Goal: Find specific page/section: Find specific page/section

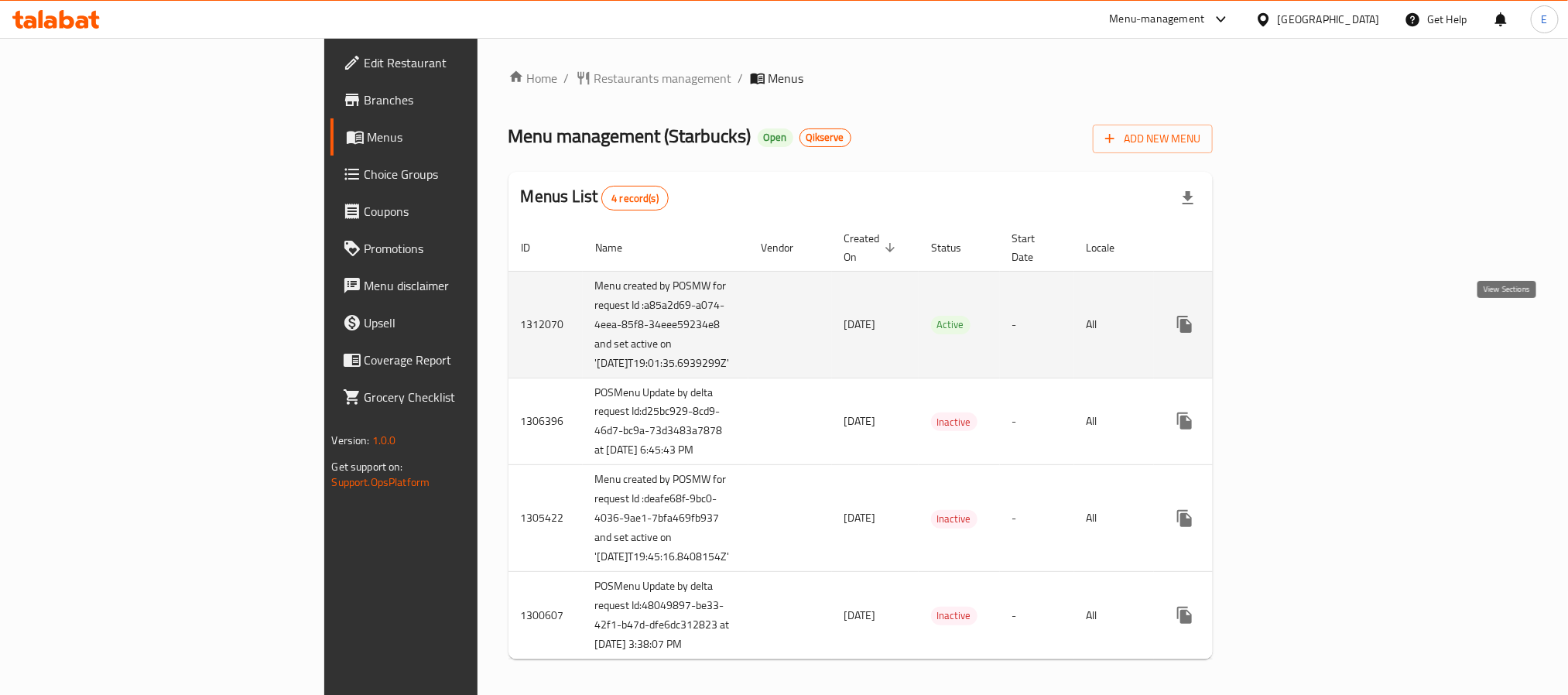
click at [1305, 323] on icon "enhanced table" at bounding box center [1296, 324] width 18 height 18
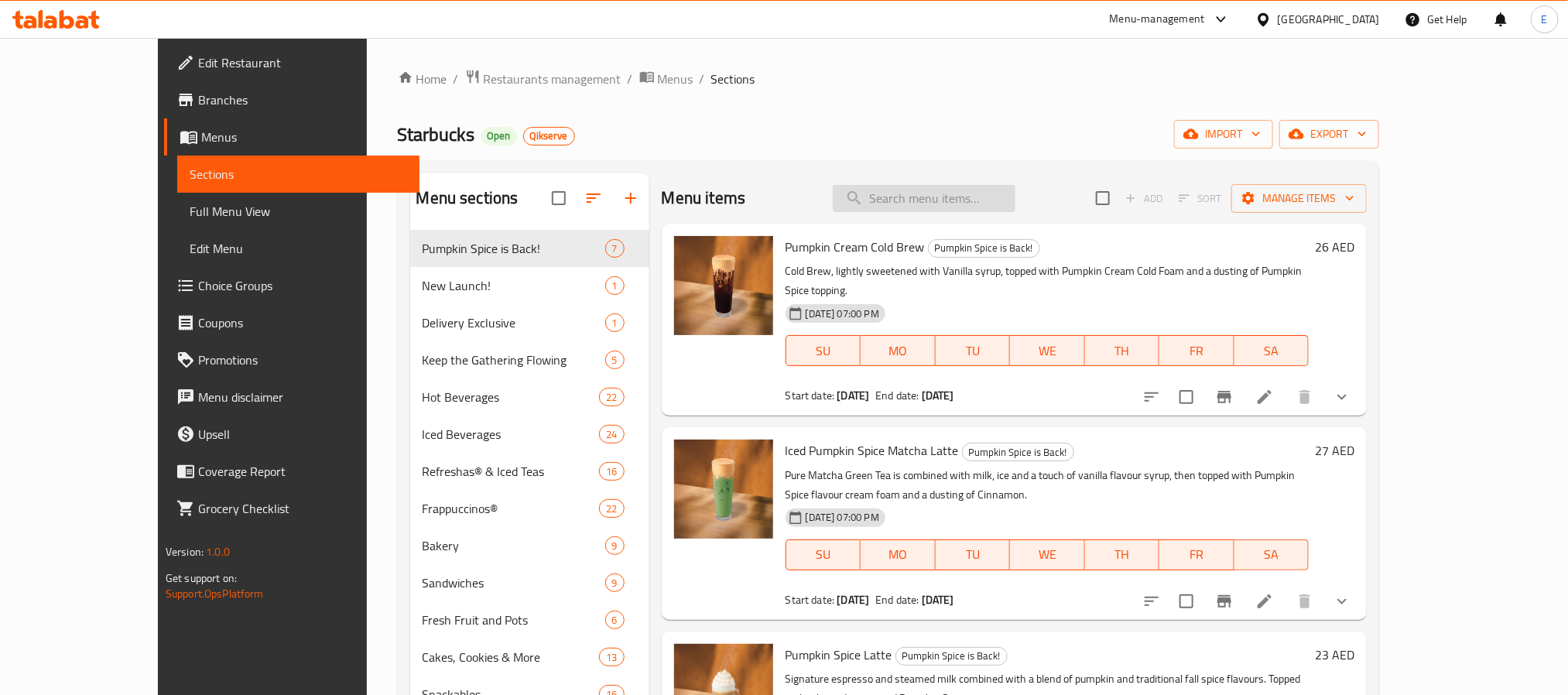
click at [920, 202] on input "search" at bounding box center [924, 198] width 182 height 27
paste input "Frozen [PERSON_NAME] Hibiscus Starbucks Refresha® Drink"
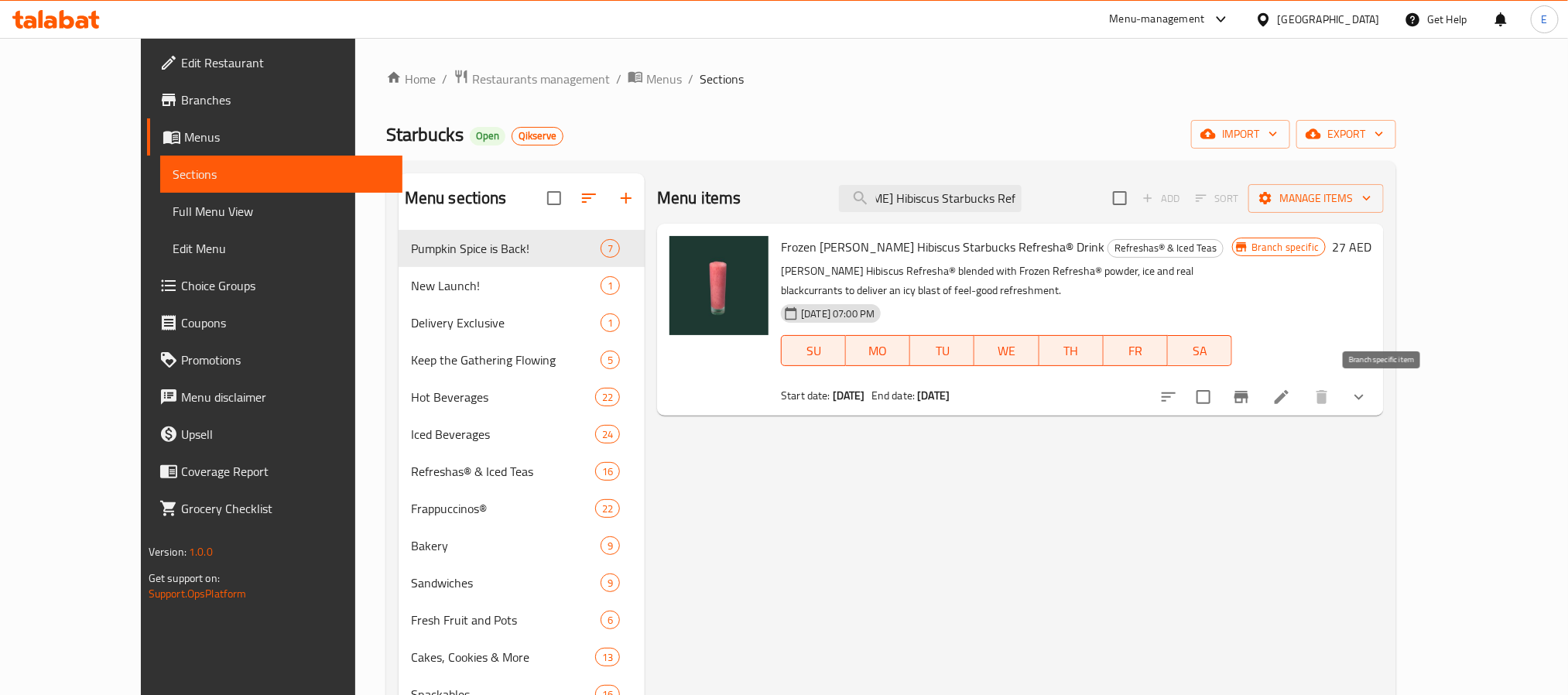
type input "Frozen [PERSON_NAME] Hibiscus Starbucks Refresha® Drink"
click at [1260, 386] on button "Branch-specific-item" at bounding box center [1241, 397] width 37 height 37
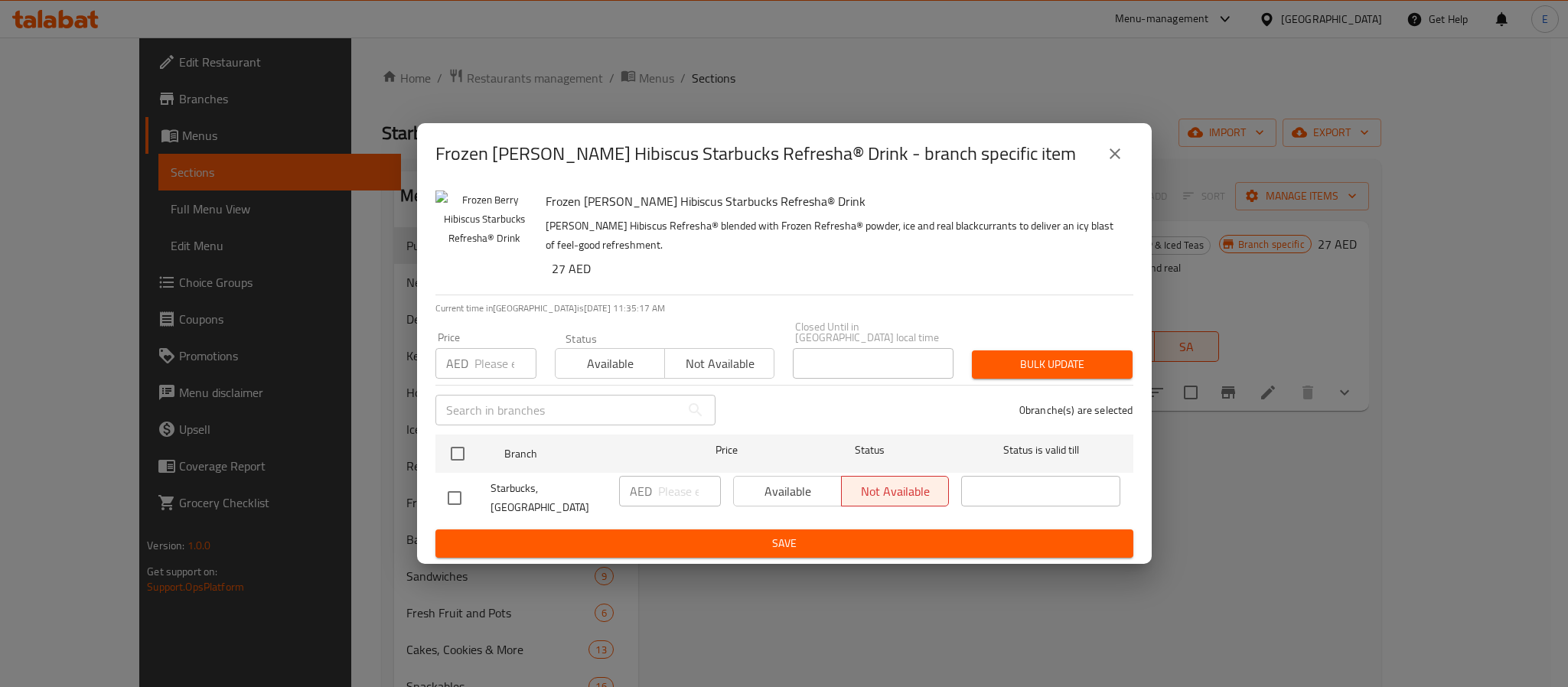
click at [1114, 154] on icon "close" at bounding box center [1115, 153] width 10 height 10
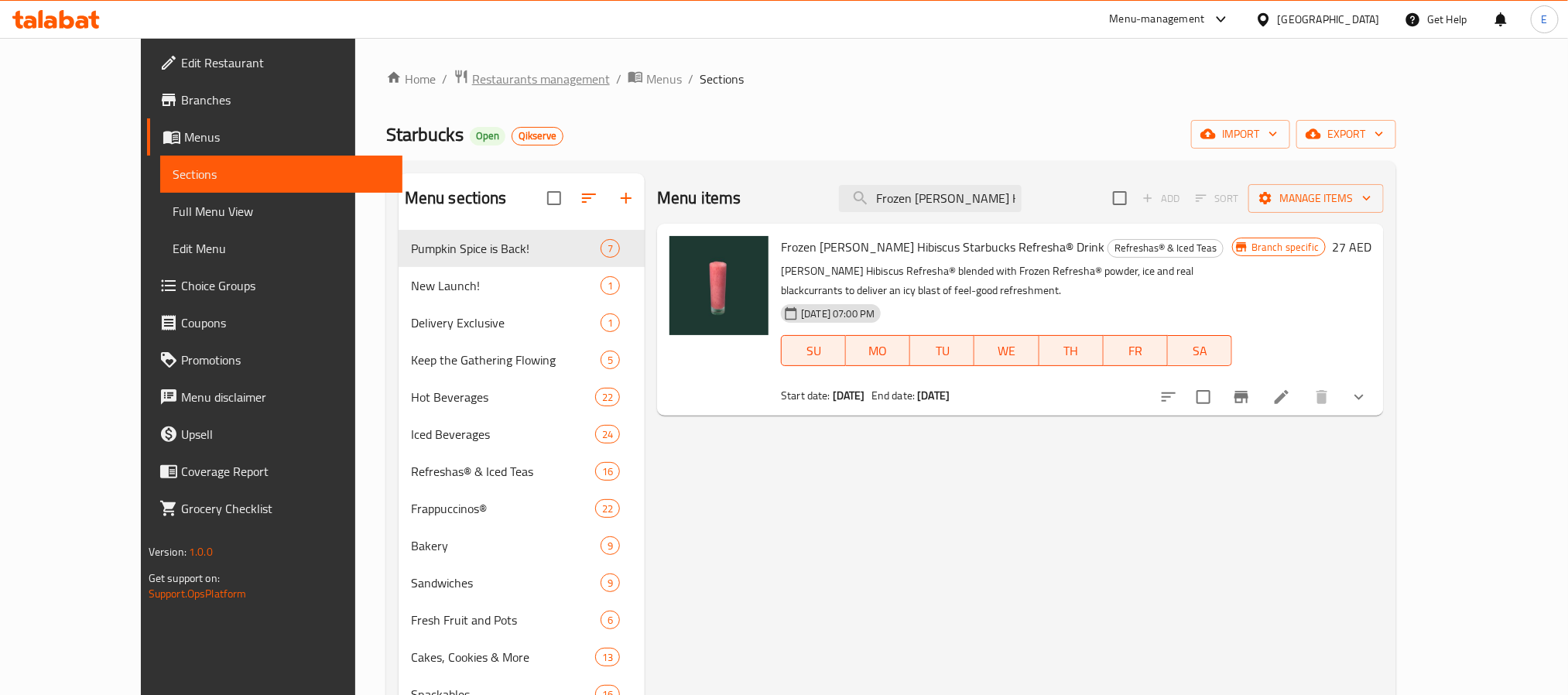
click at [485, 80] on span "Restaurants management" at bounding box center [540, 79] width 138 height 18
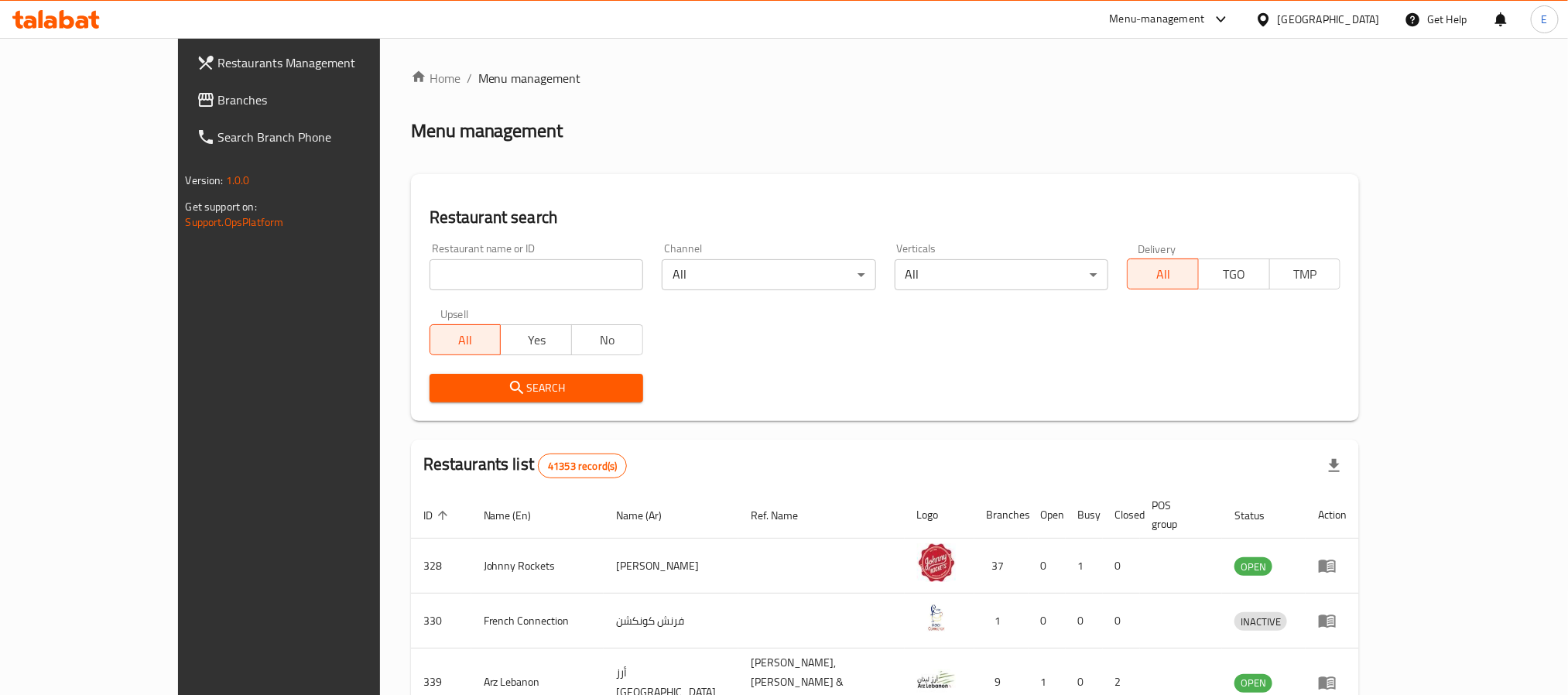
click at [429, 277] on input "search" at bounding box center [536, 274] width 214 height 31
paste input "680087"
type input "680087"
click button "Search" at bounding box center [536, 388] width 214 height 29
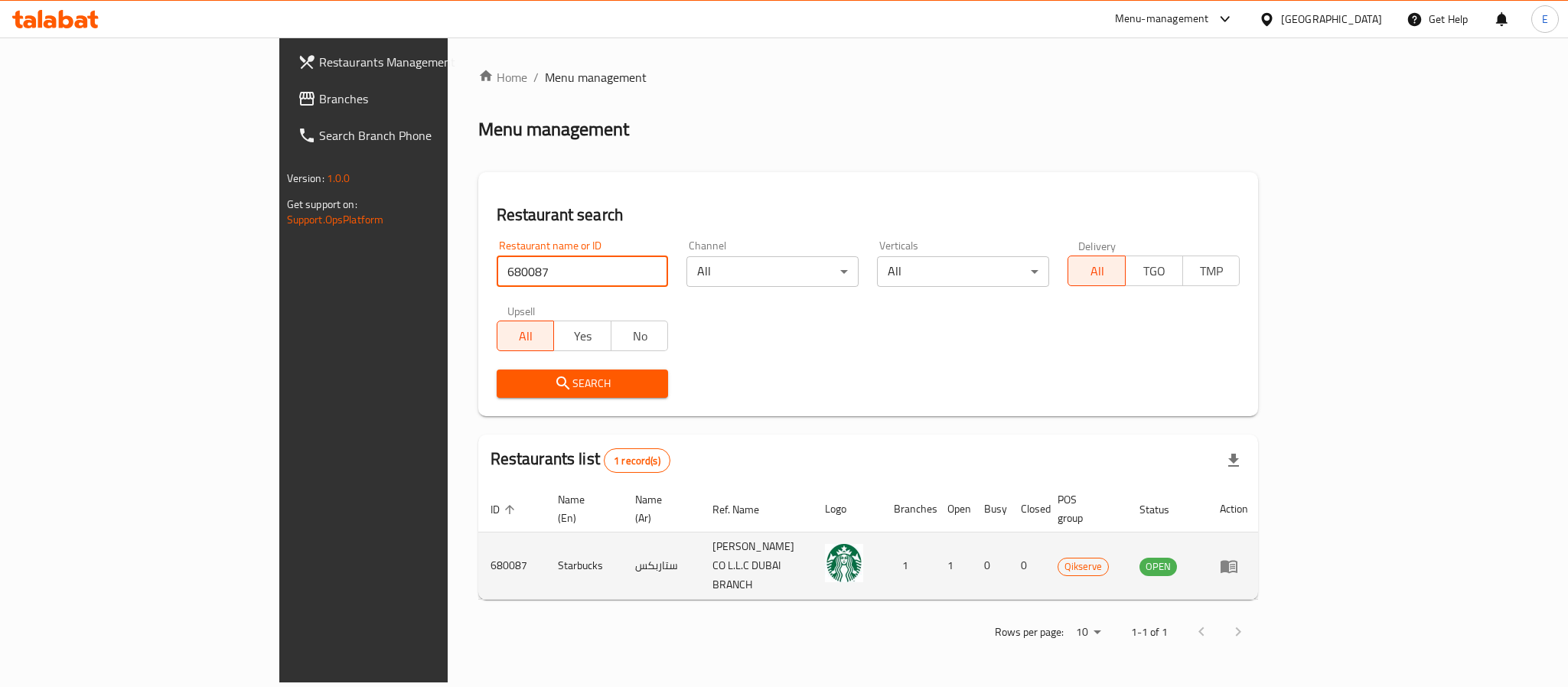
click at [1235, 564] on icon "enhanced table" at bounding box center [1233, 567] width 5 height 6
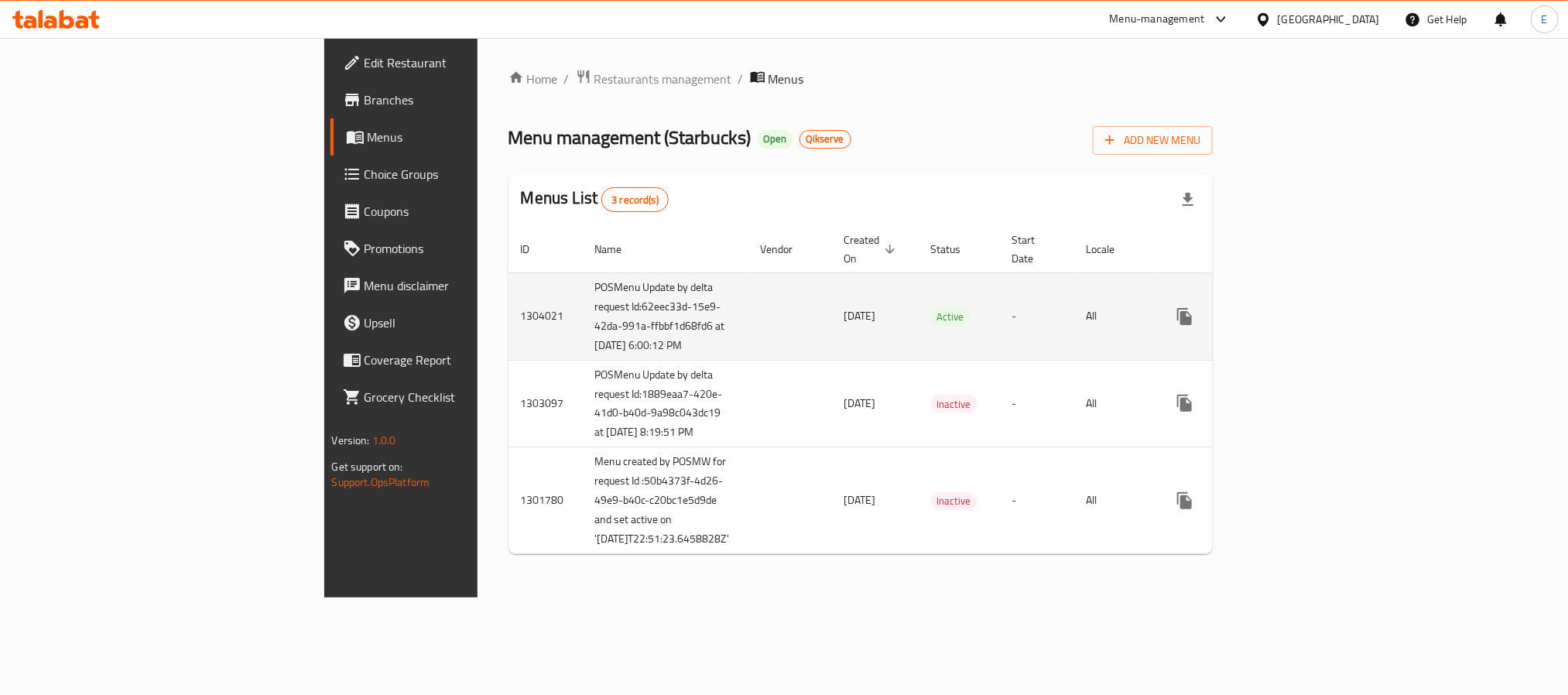
drag, startPoint x: 361, startPoint y: 365, endPoint x: 478, endPoint y: 361, distance: 117.1
click at [508, 360] on tr "1304021 POSMenu Update by delta request Id:62eec33d-15e9-42da-991a-ffbbf1d68fd6…" at bounding box center [917, 316] width 819 height 88
click at [583, 360] on td "POSMenu Update by delta request Id:62eec33d-15e9-42da-991a-ffbbf1d68fd6 at [DAT…" at bounding box center [665, 316] width 166 height 88
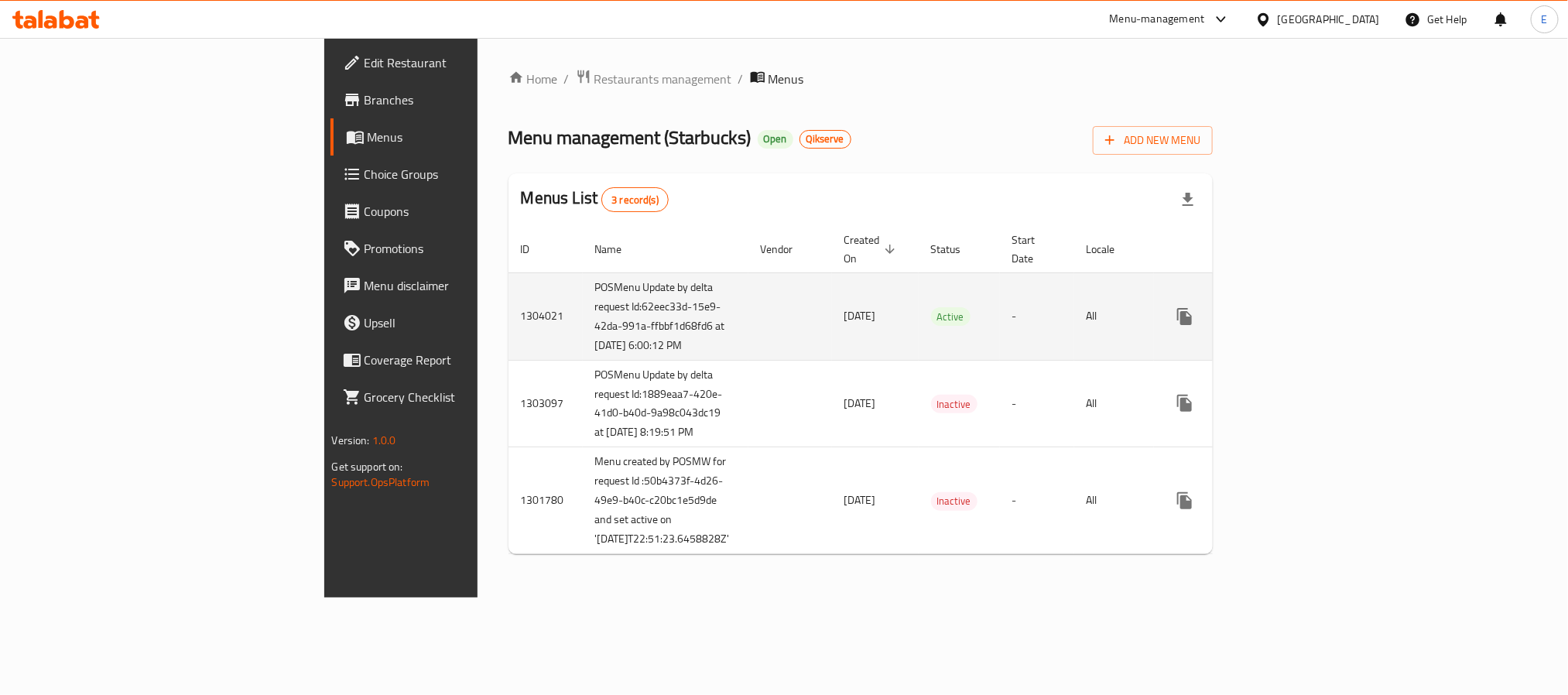
click at [583, 360] on td "POSMenu Update by delta request Id:62eec33d-15e9-42da-991a-ffbbf1d68fd6 at [DAT…" at bounding box center [665, 316] width 166 height 88
drag, startPoint x: 497, startPoint y: 367, endPoint x: 369, endPoint y: 377, distance: 128.4
click at [583, 360] on td "POSMenu Update by delta request Id:62eec33d-15e9-42da-991a-ffbbf1d68fd6 at [DAT…" at bounding box center [665, 316] width 166 height 88
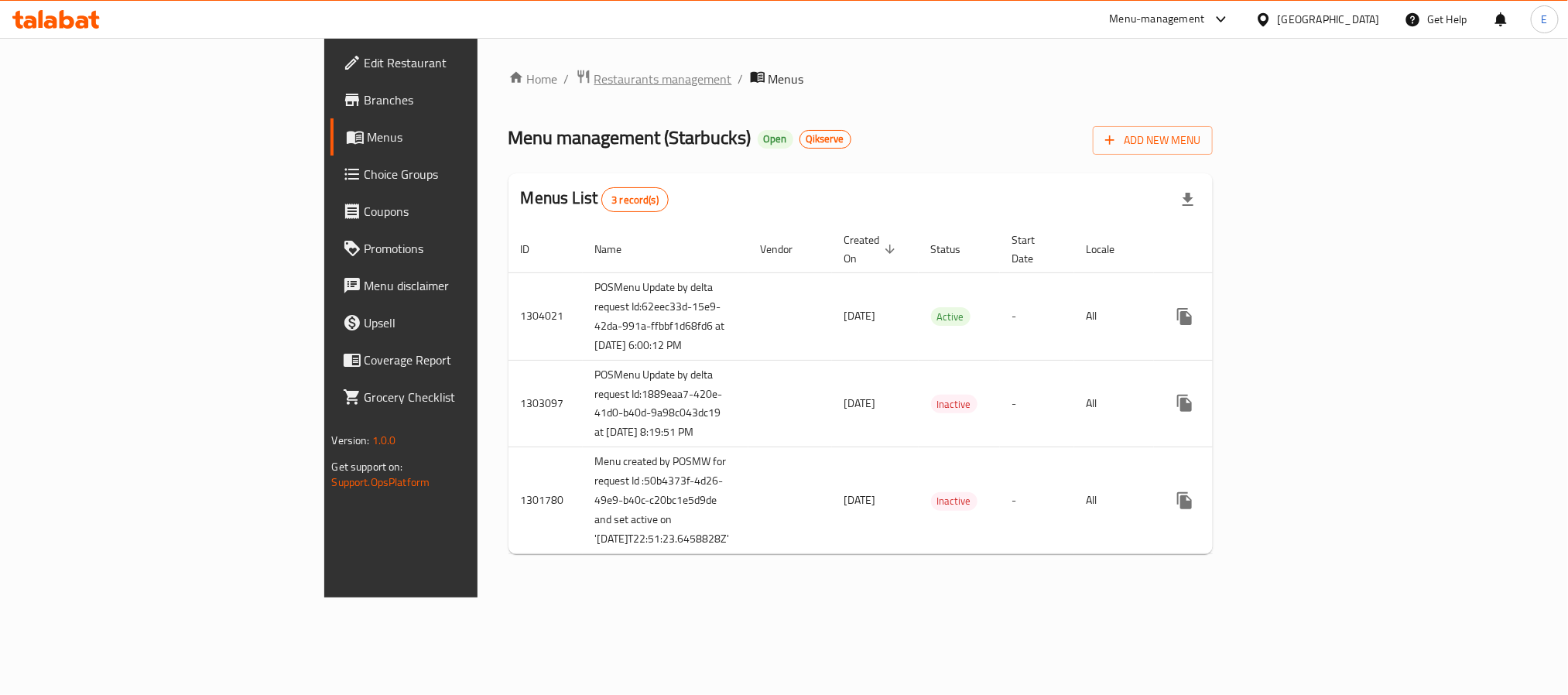
click at [594, 76] on span "Restaurants management" at bounding box center [662, 79] width 138 height 18
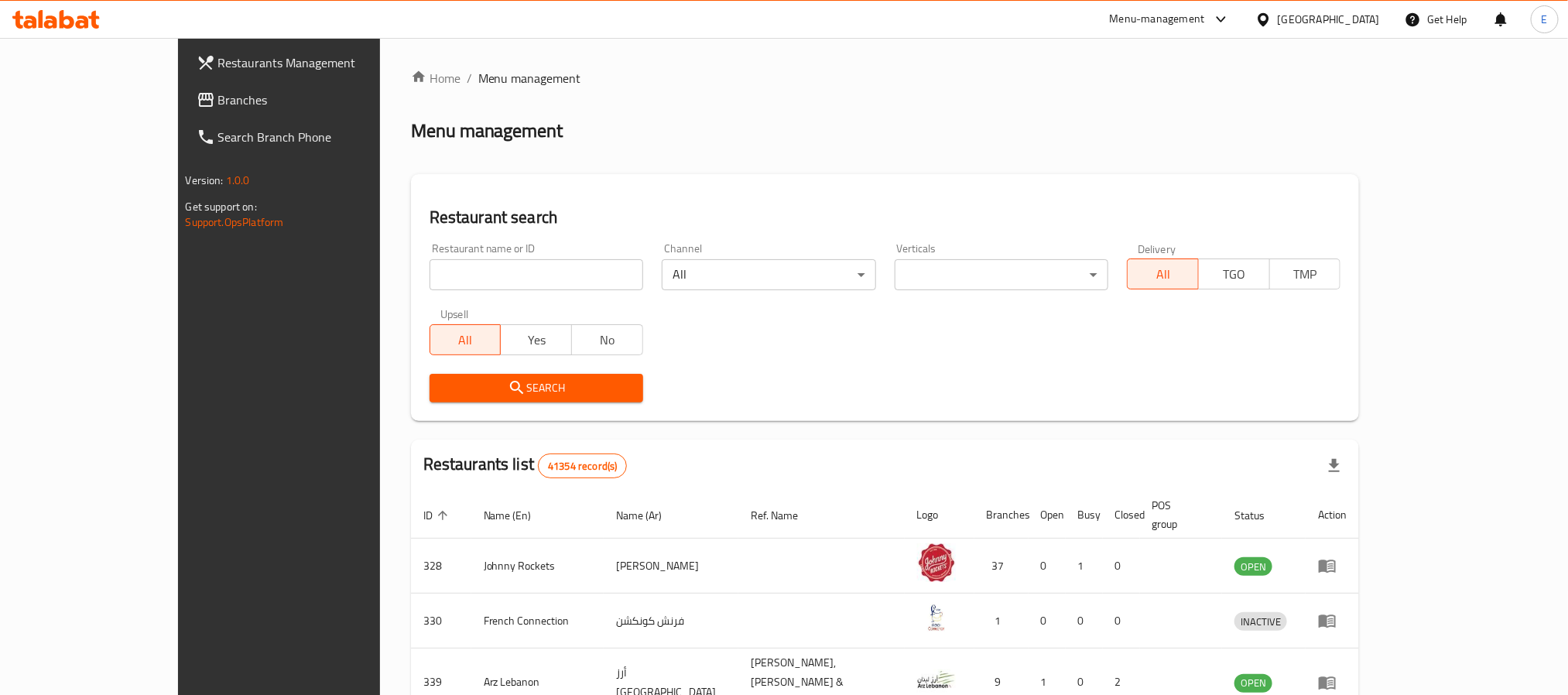
click at [429, 273] on input "search" at bounding box center [536, 274] width 214 height 31
paste input "674505"
type input "674505"
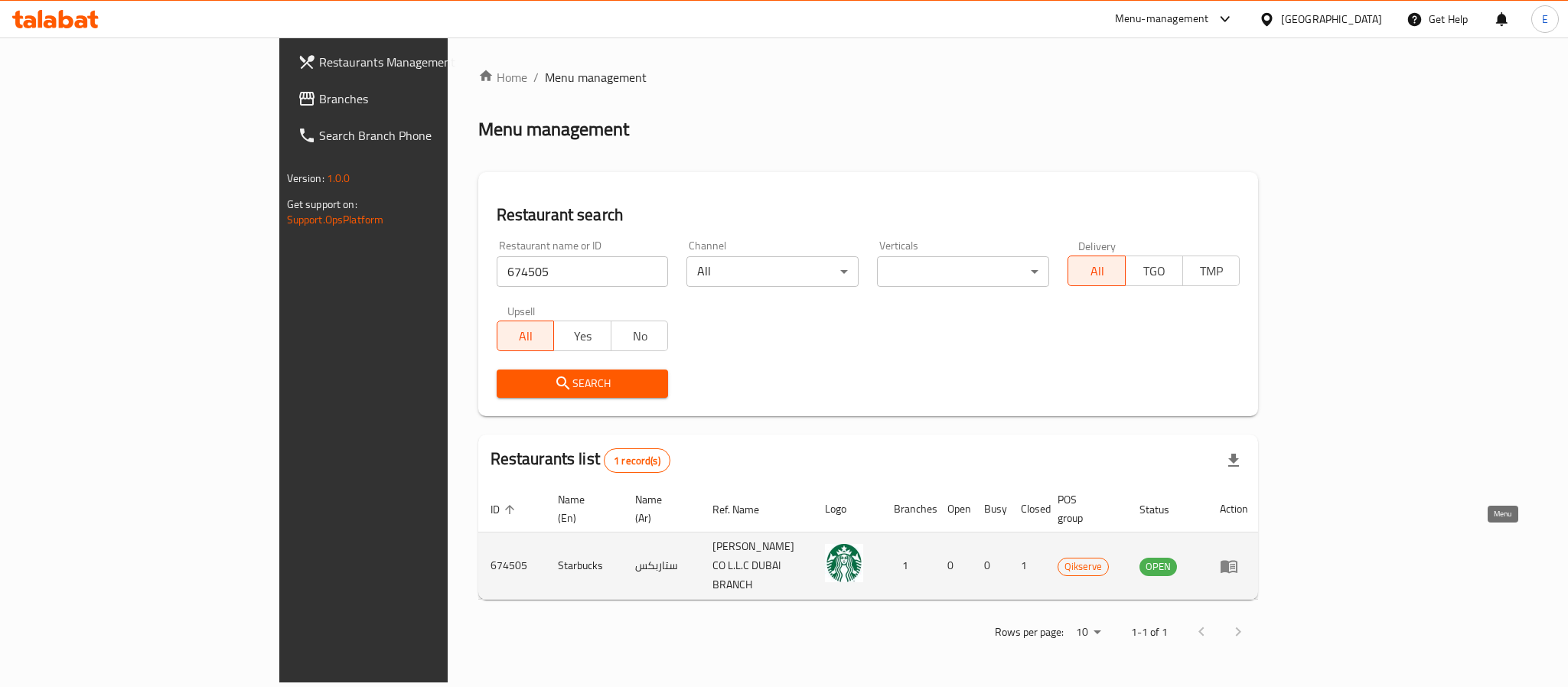
click at [1238, 561] on icon "enhanced table" at bounding box center [1228, 567] width 16 height 13
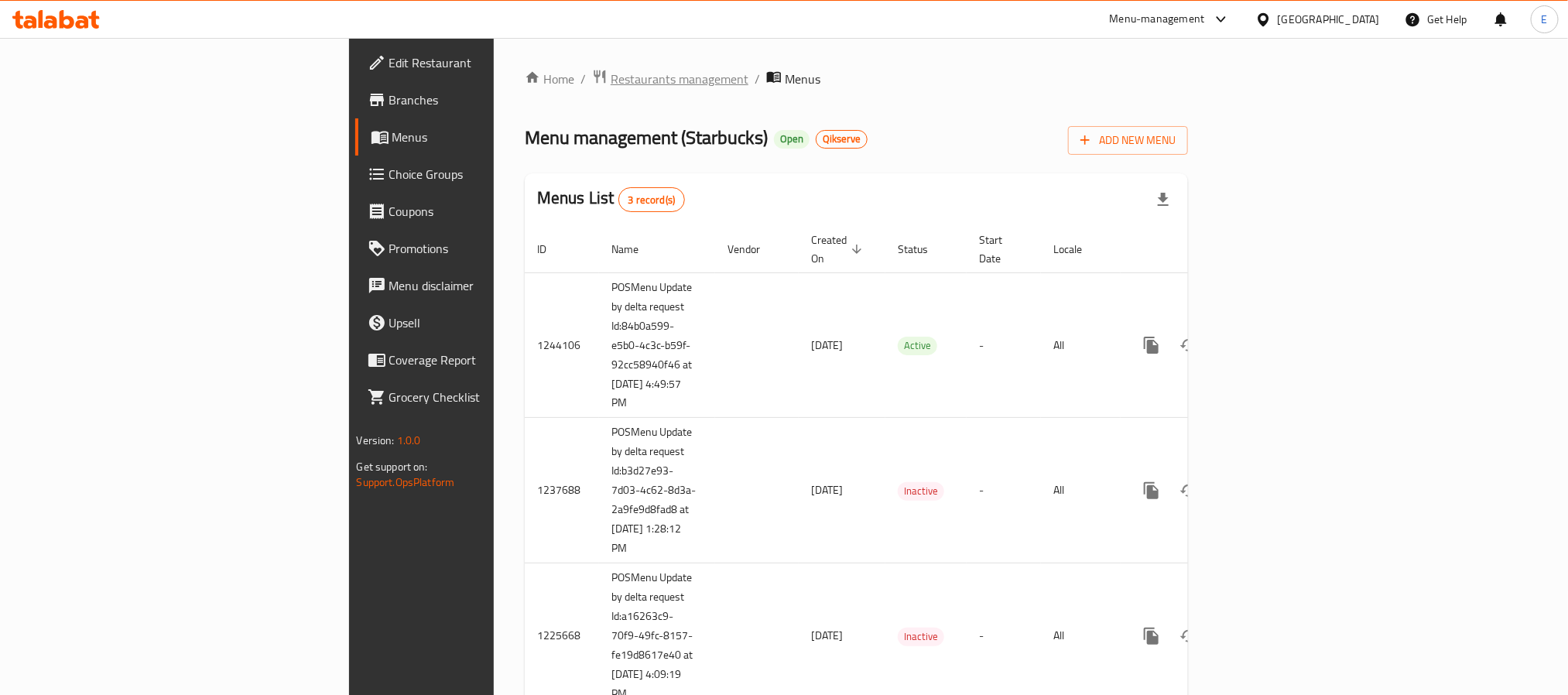
click at [611, 80] on span "Restaurants management" at bounding box center [679, 79] width 138 height 18
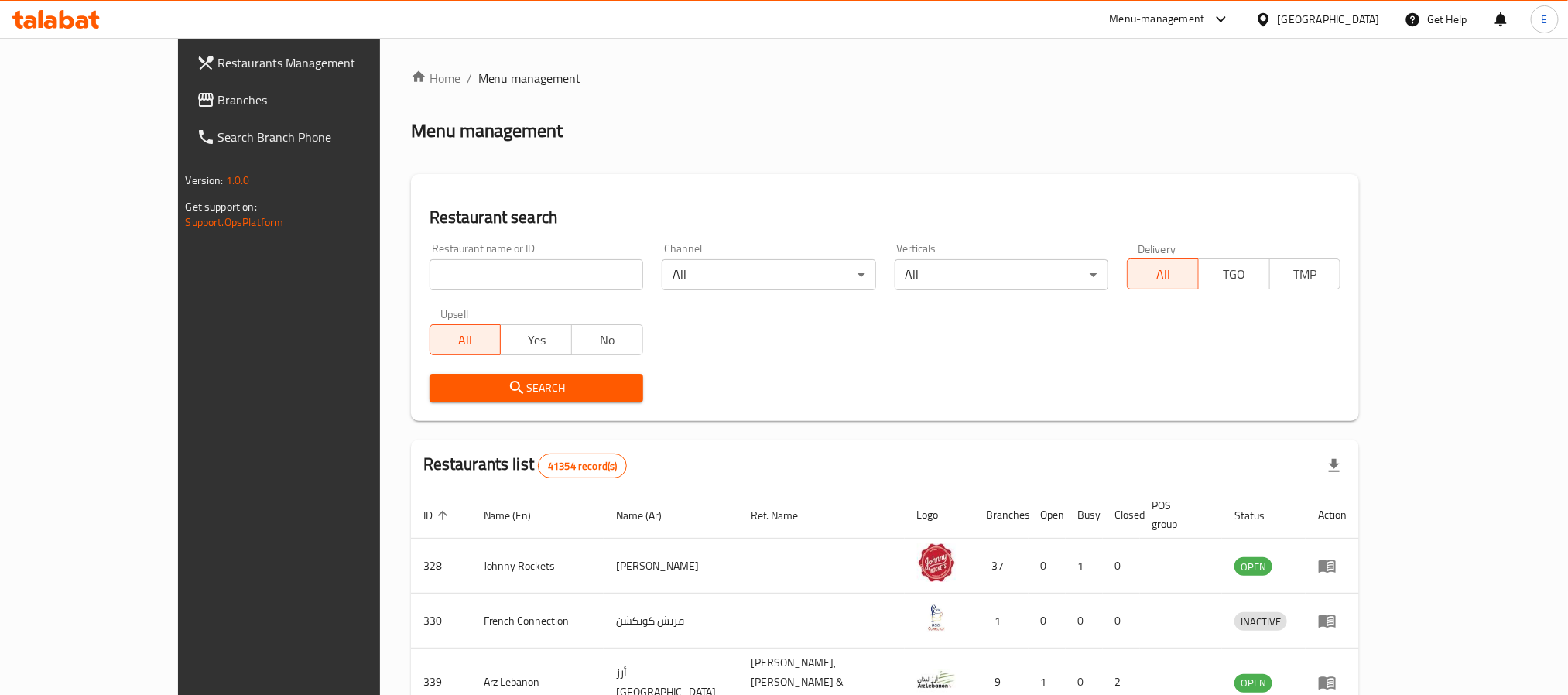
click at [450, 272] on input "search" at bounding box center [536, 274] width 214 height 31
paste input "637996"
type input "637996"
click button "Search" at bounding box center [536, 388] width 214 height 29
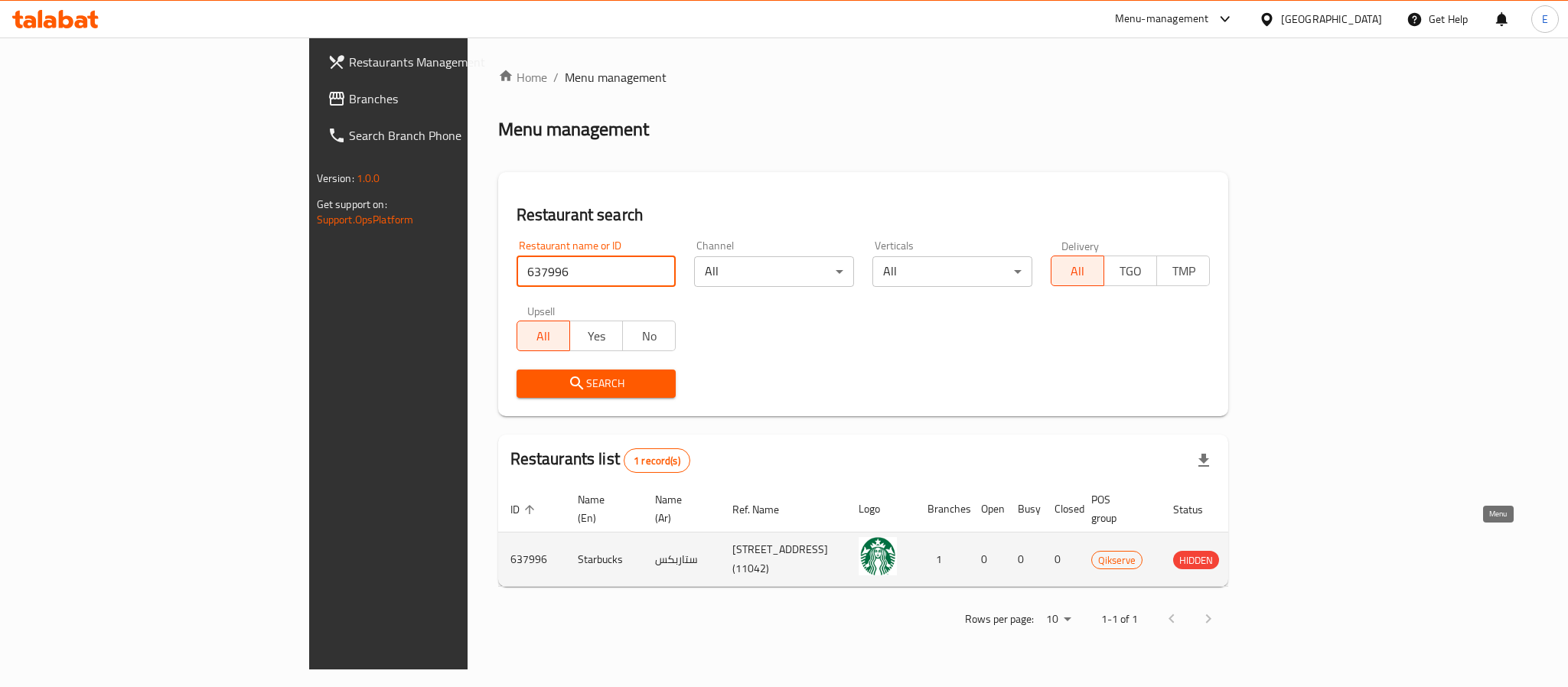
click at [1271, 554] on icon "enhanced table" at bounding box center [1262, 561] width 16 height 13
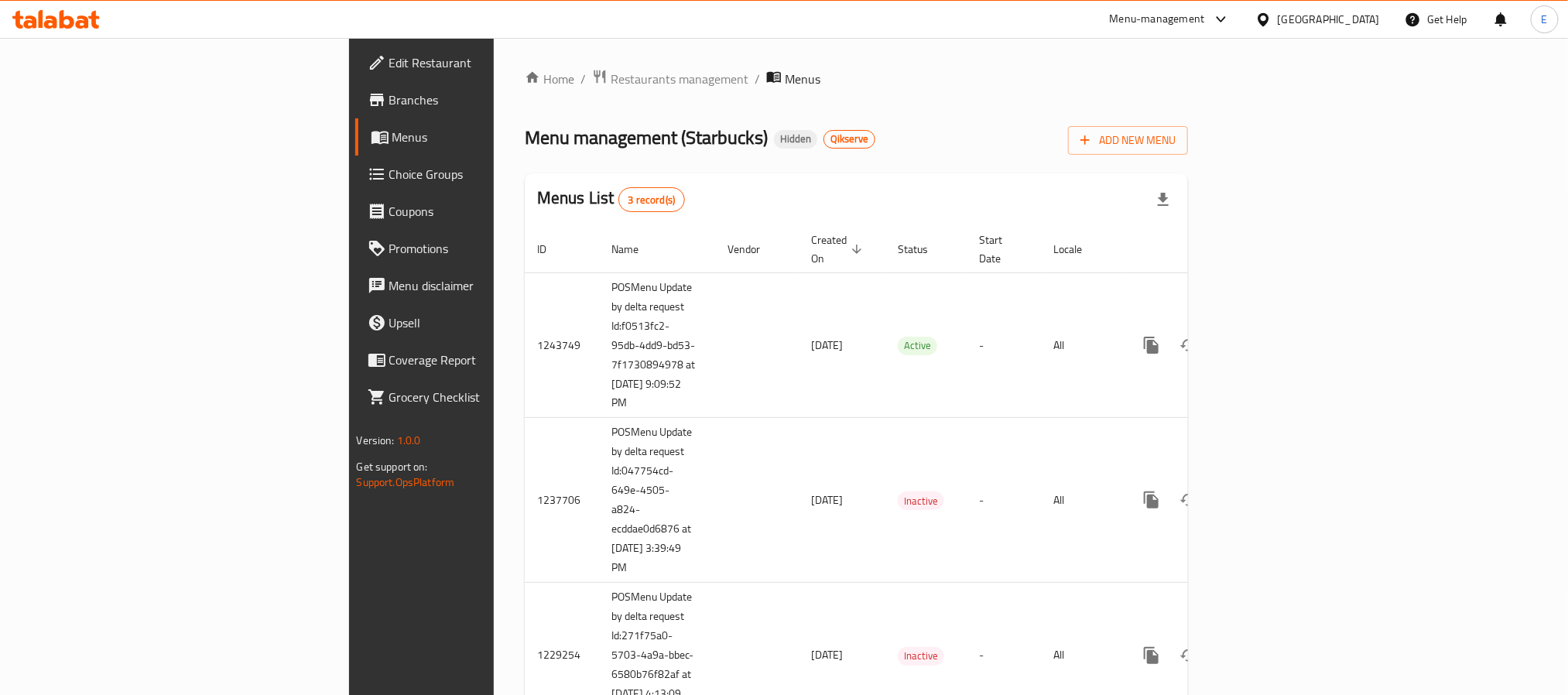
click at [525, 93] on div "Home / Restaurants management / Menus Menu management ( Starbucks ) Hidden Qiks…" at bounding box center [856, 405] width 663 height 672
click at [611, 70] on span "Restaurants management" at bounding box center [679, 79] width 138 height 18
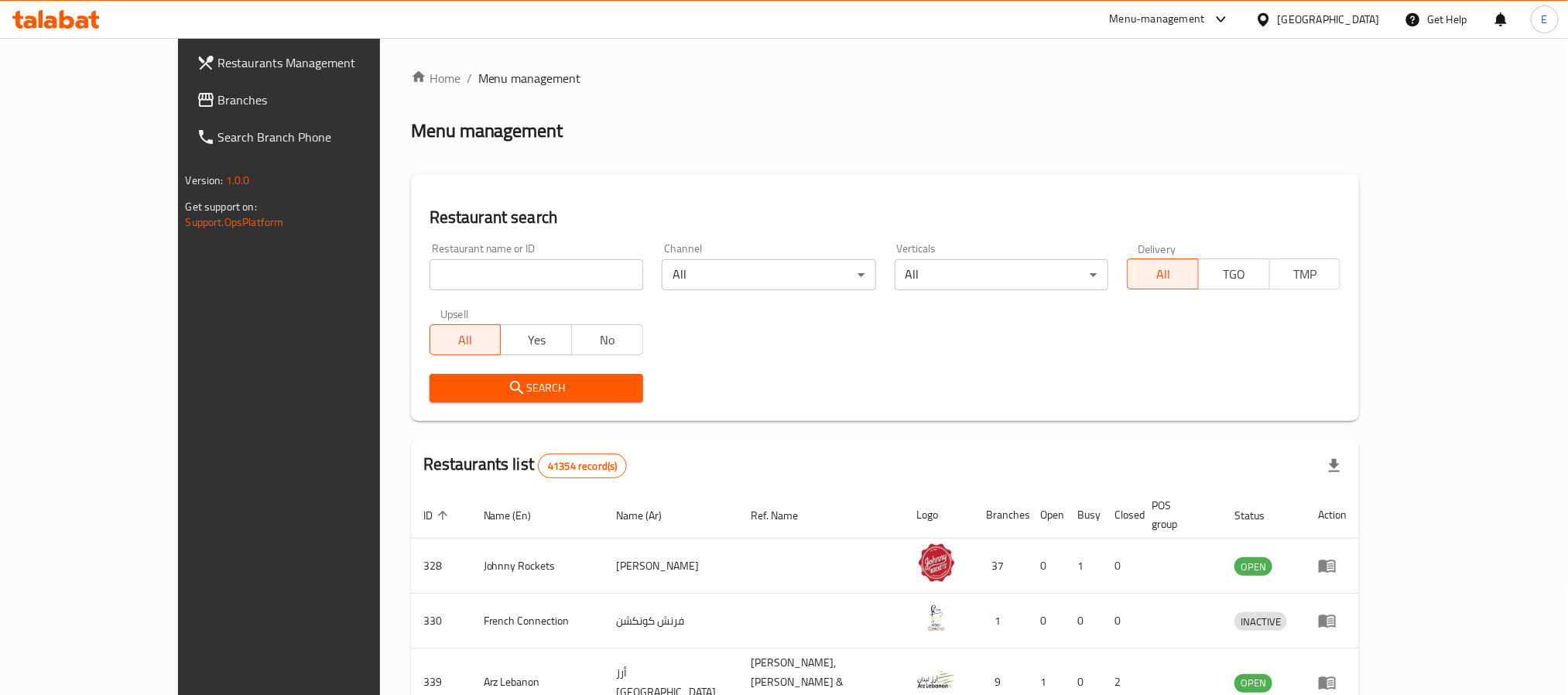
click at [441, 288] on input "search" at bounding box center [536, 274] width 214 height 31
paste input "645079"
type input "645079"
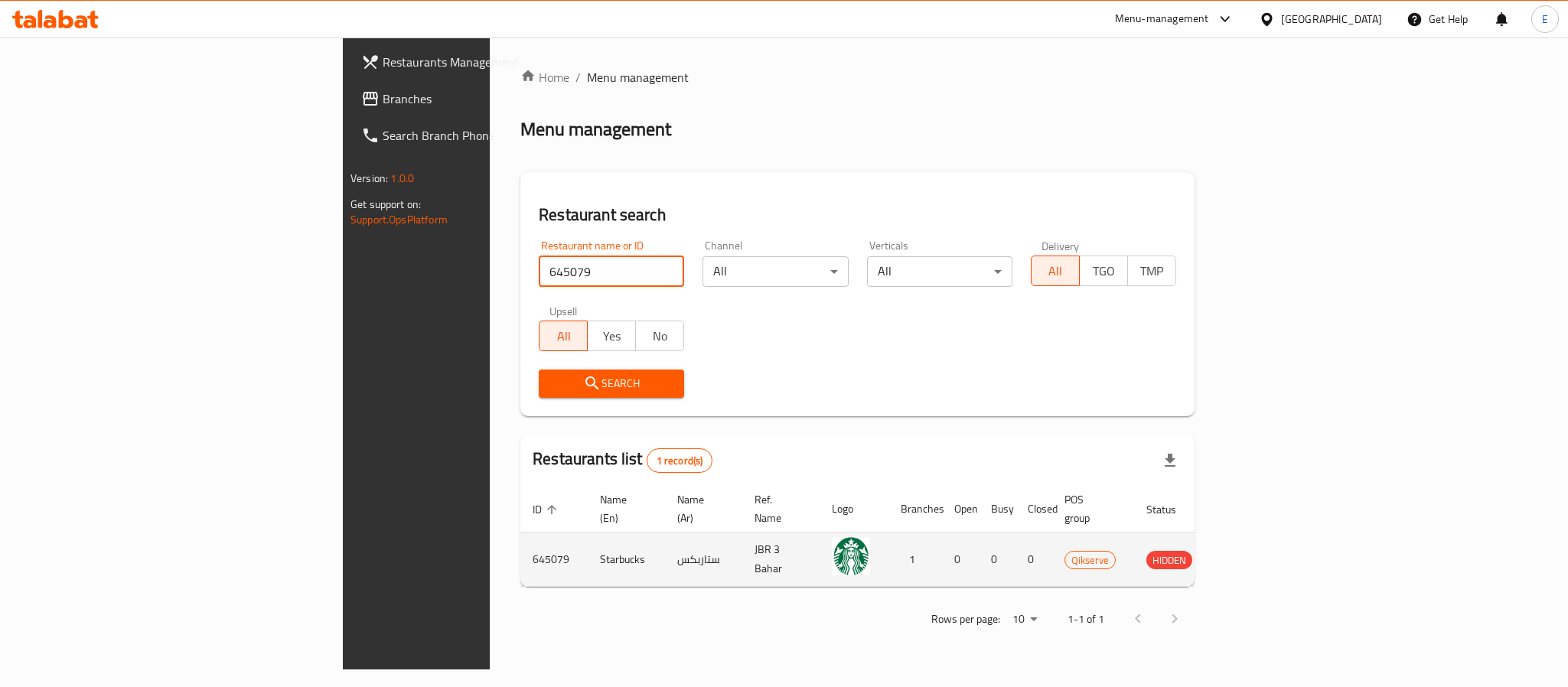
click at [1245, 550] on icon "enhanced table" at bounding box center [1235, 559] width 18 height 18
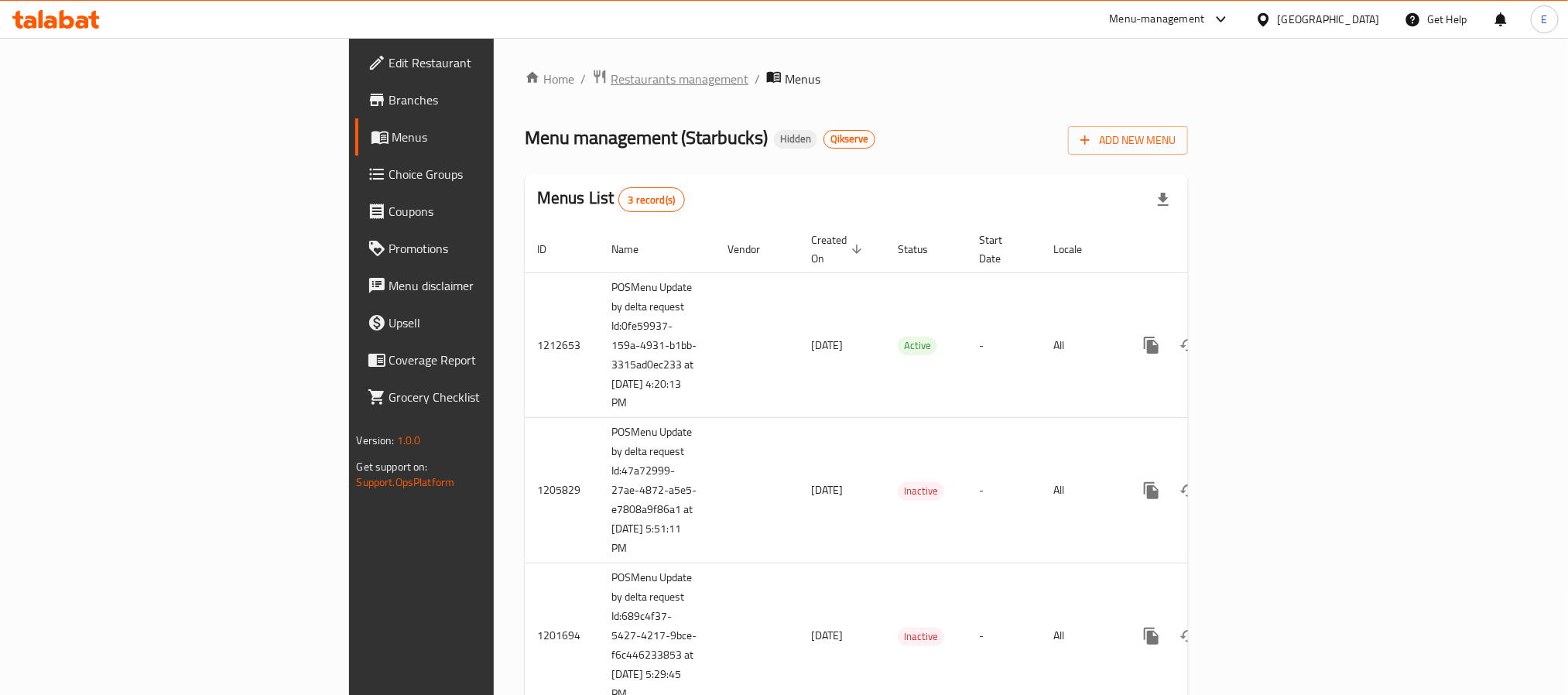
click at [611, 82] on span "Restaurants management" at bounding box center [679, 79] width 138 height 18
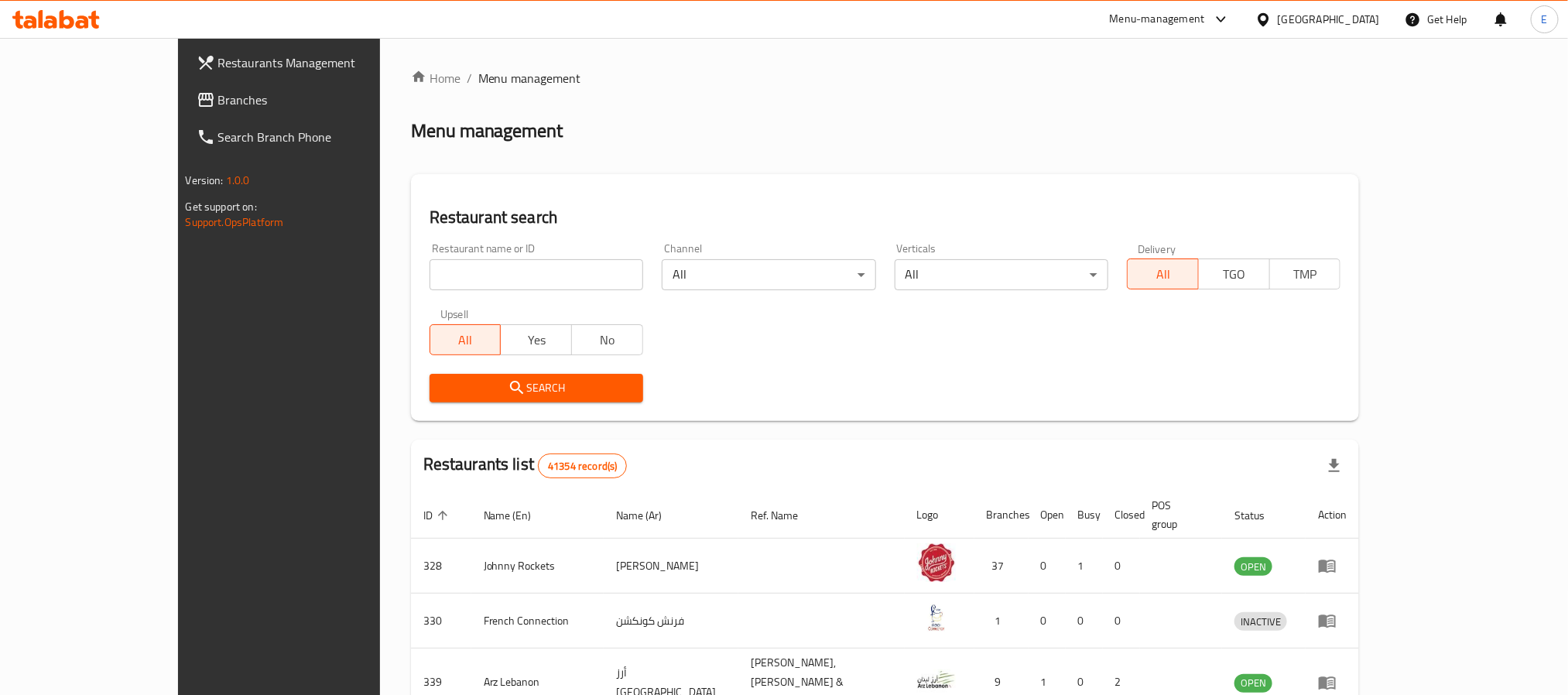
drag, startPoint x: 374, startPoint y: 279, endPoint x: 376, endPoint y: 268, distance: 11.2
click at [429, 279] on input "search" at bounding box center [536, 274] width 214 height 31
paste input "637961"
type input "637961"
click button "Search" at bounding box center [536, 388] width 214 height 29
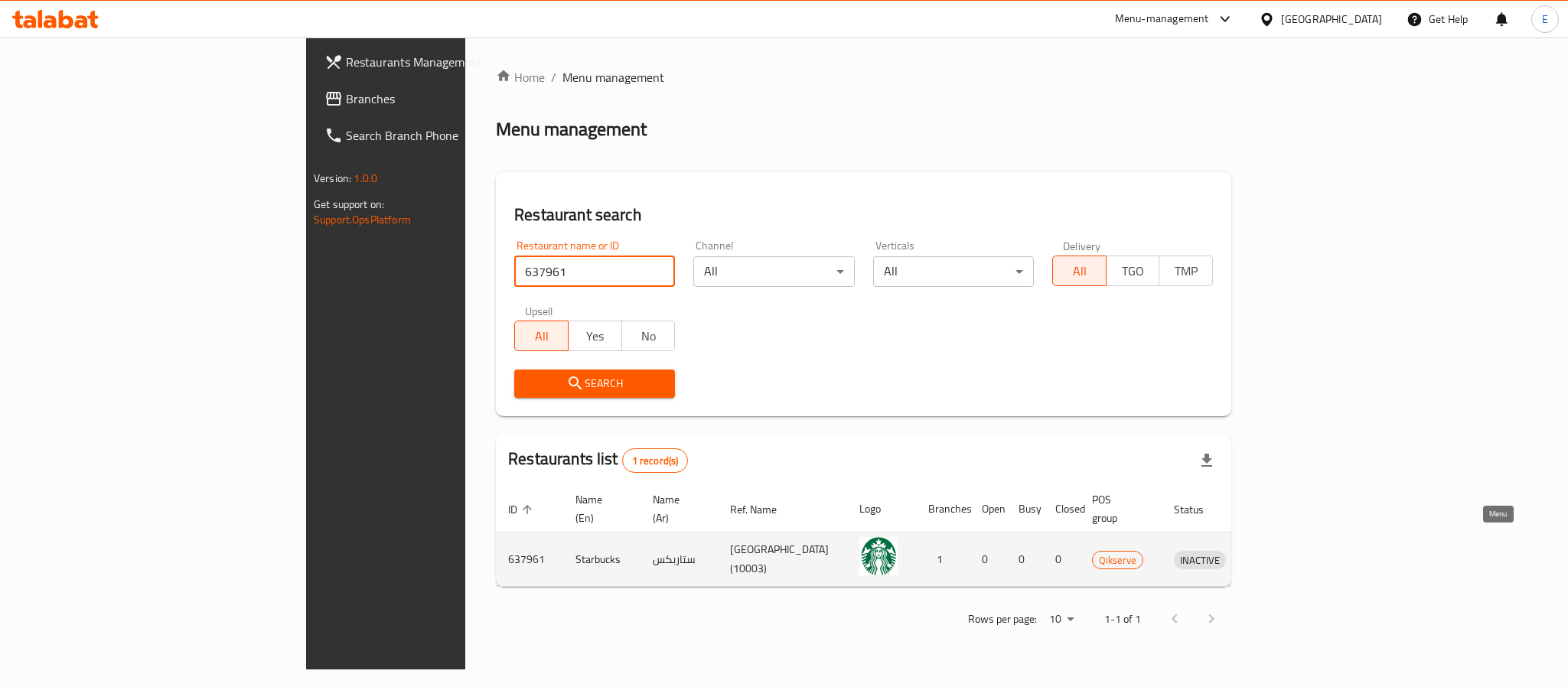
click at [1274, 554] on icon "enhanced table" at bounding box center [1265, 561] width 16 height 13
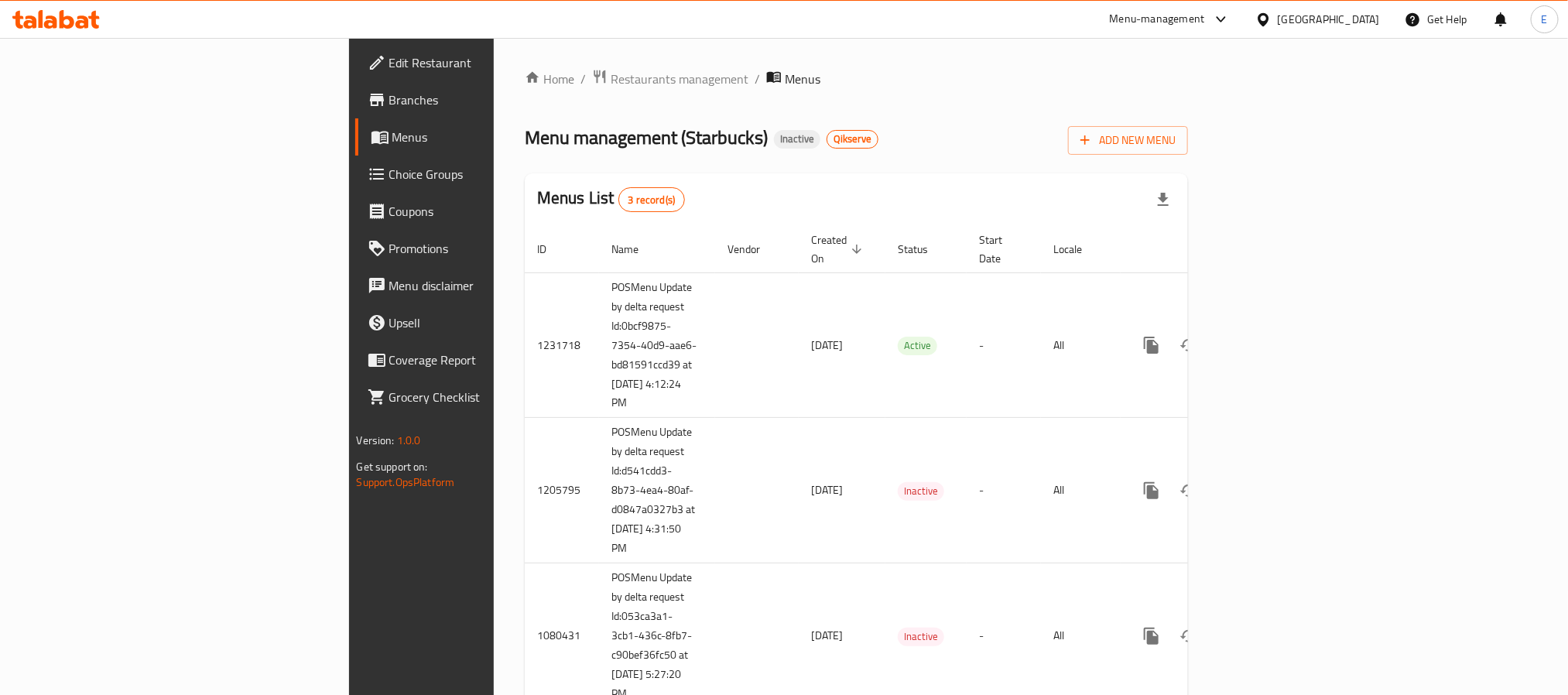
drag, startPoint x: 434, startPoint y: 74, endPoint x: 444, endPoint y: 96, distance: 24.2
click at [611, 74] on span "Restaurants management" at bounding box center [679, 79] width 138 height 18
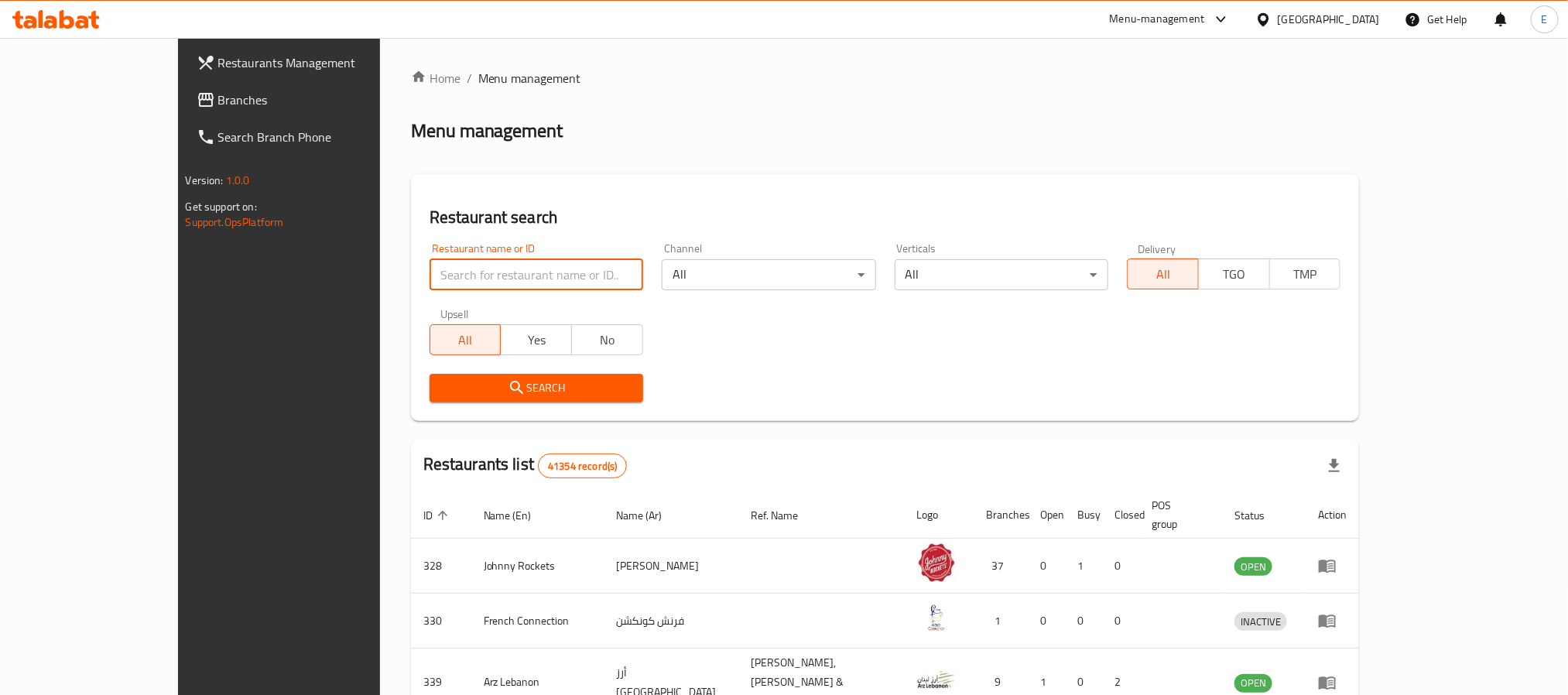
click at [453, 276] on input "search" at bounding box center [536, 274] width 214 height 31
paste input "641710"
type input "641710"
click button "Search" at bounding box center [536, 388] width 214 height 29
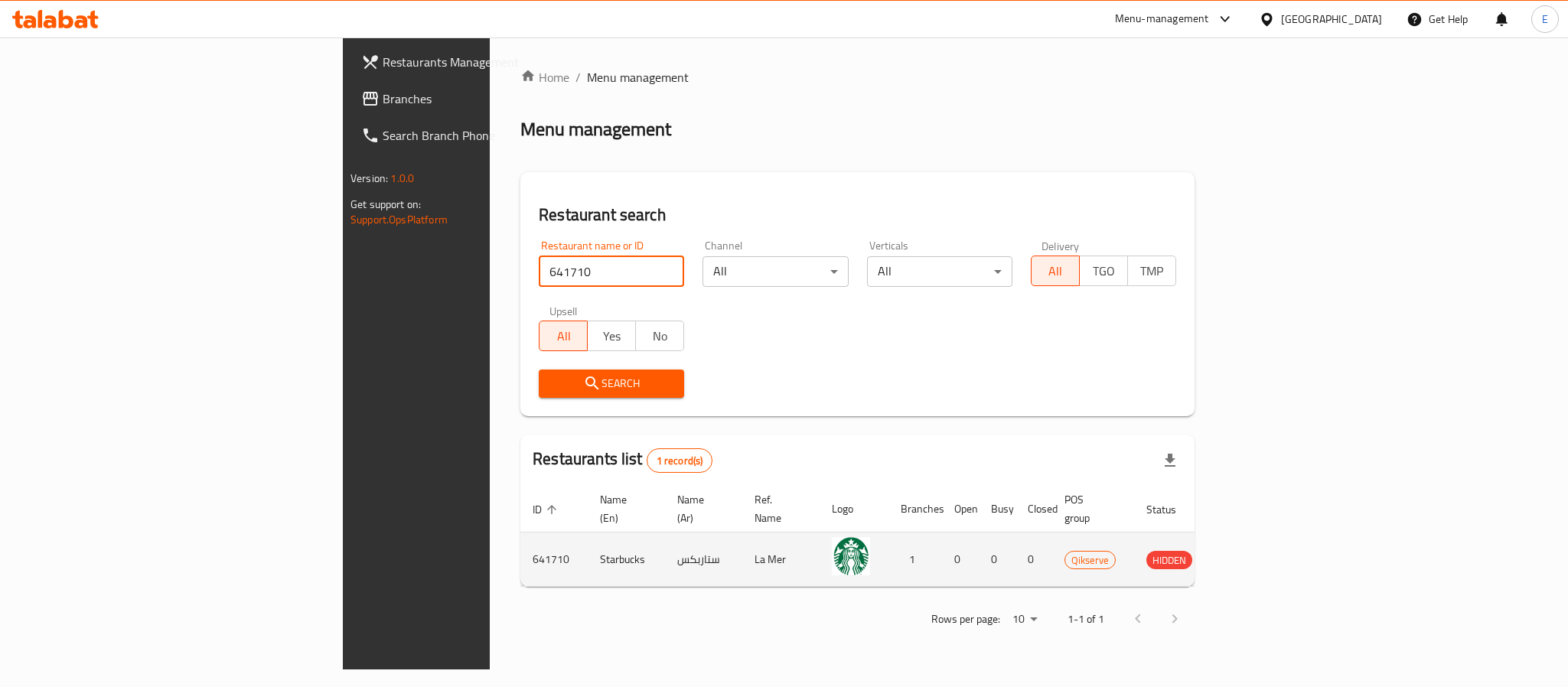
click at [1245, 550] on icon "enhanced table" at bounding box center [1235, 559] width 18 height 18
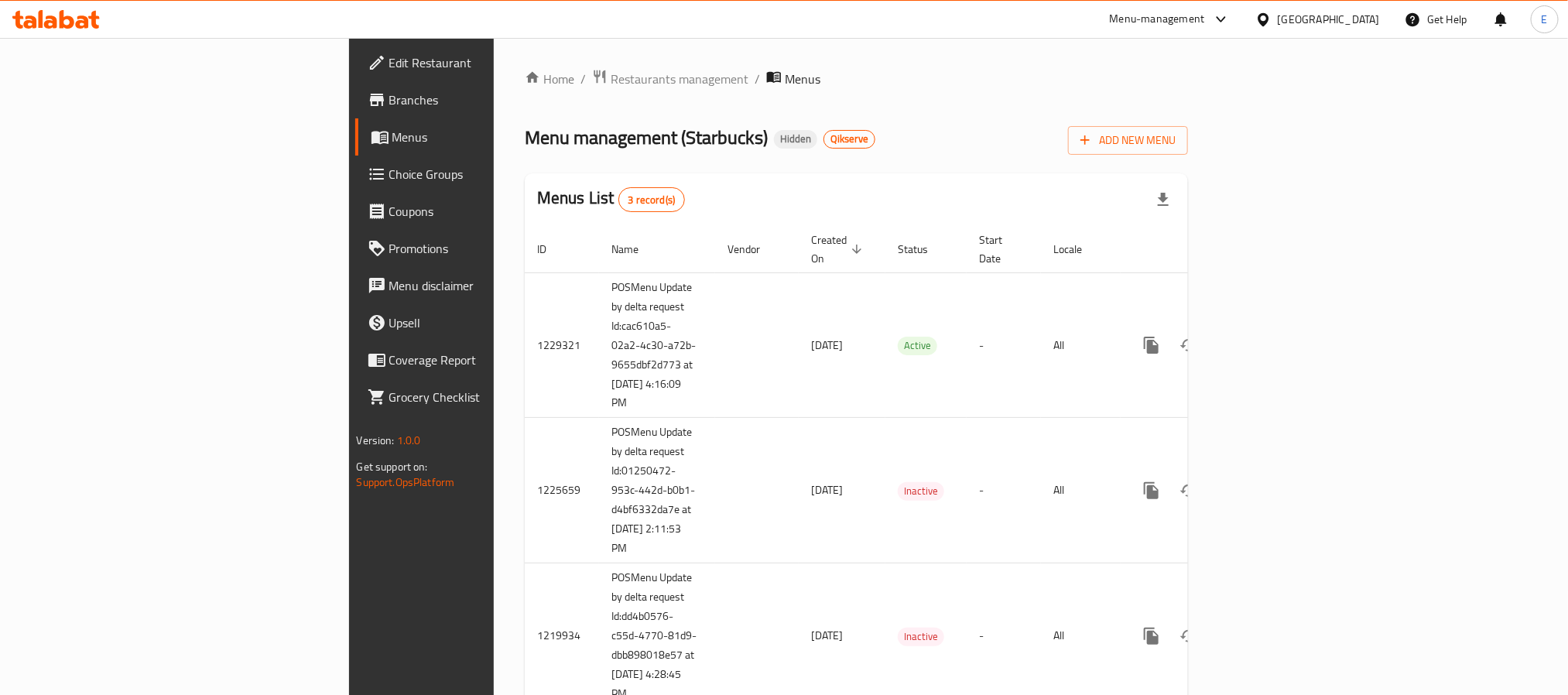
drag, startPoint x: 436, startPoint y: 87, endPoint x: 433, endPoint y: 51, distance: 36.1
click at [611, 87] on span "Restaurants management" at bounding box center [679, 79] width 138 height 18
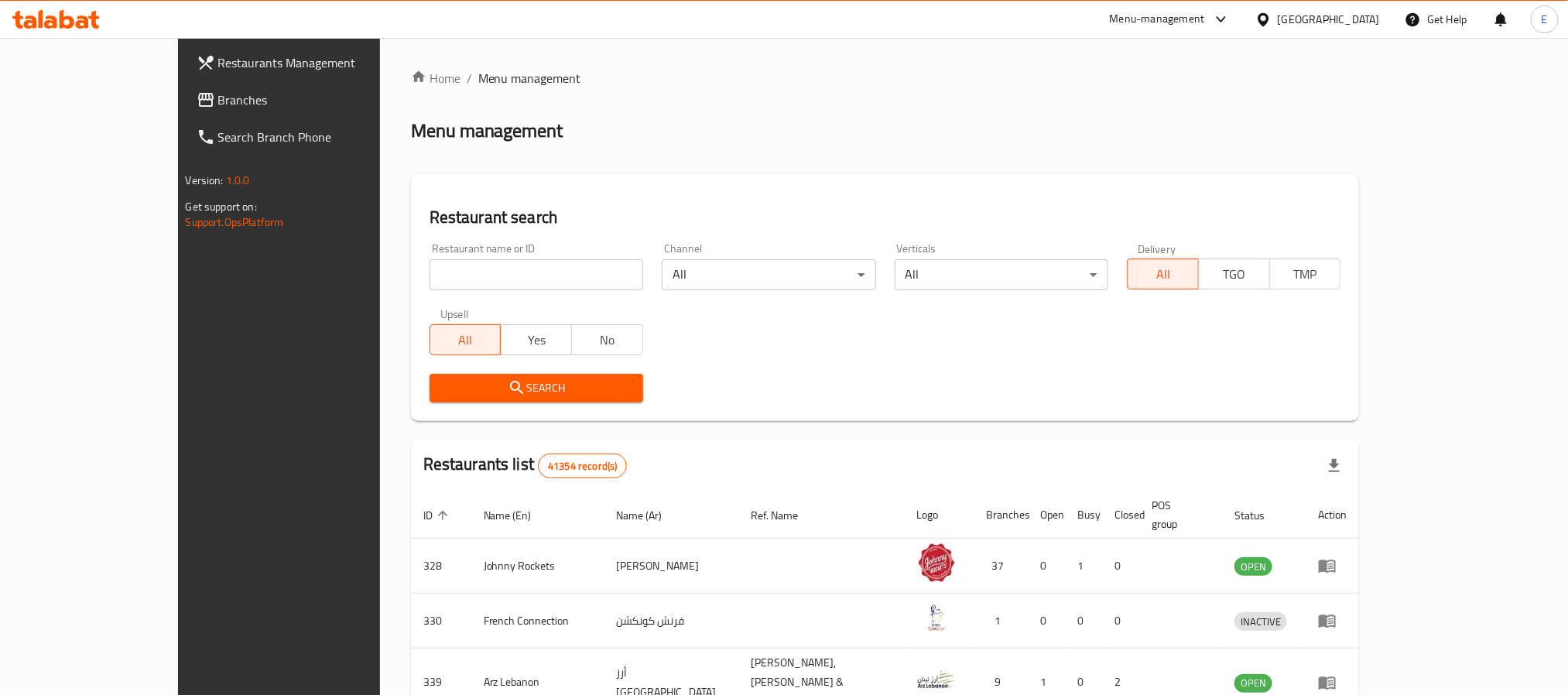
click at [429, 277] on input "search" at bounding box center [536, 274] width 214 height 31
paste input "637952"
type input "637952"
click button "Search" at bounding box center [536, 388] width 214 height 29
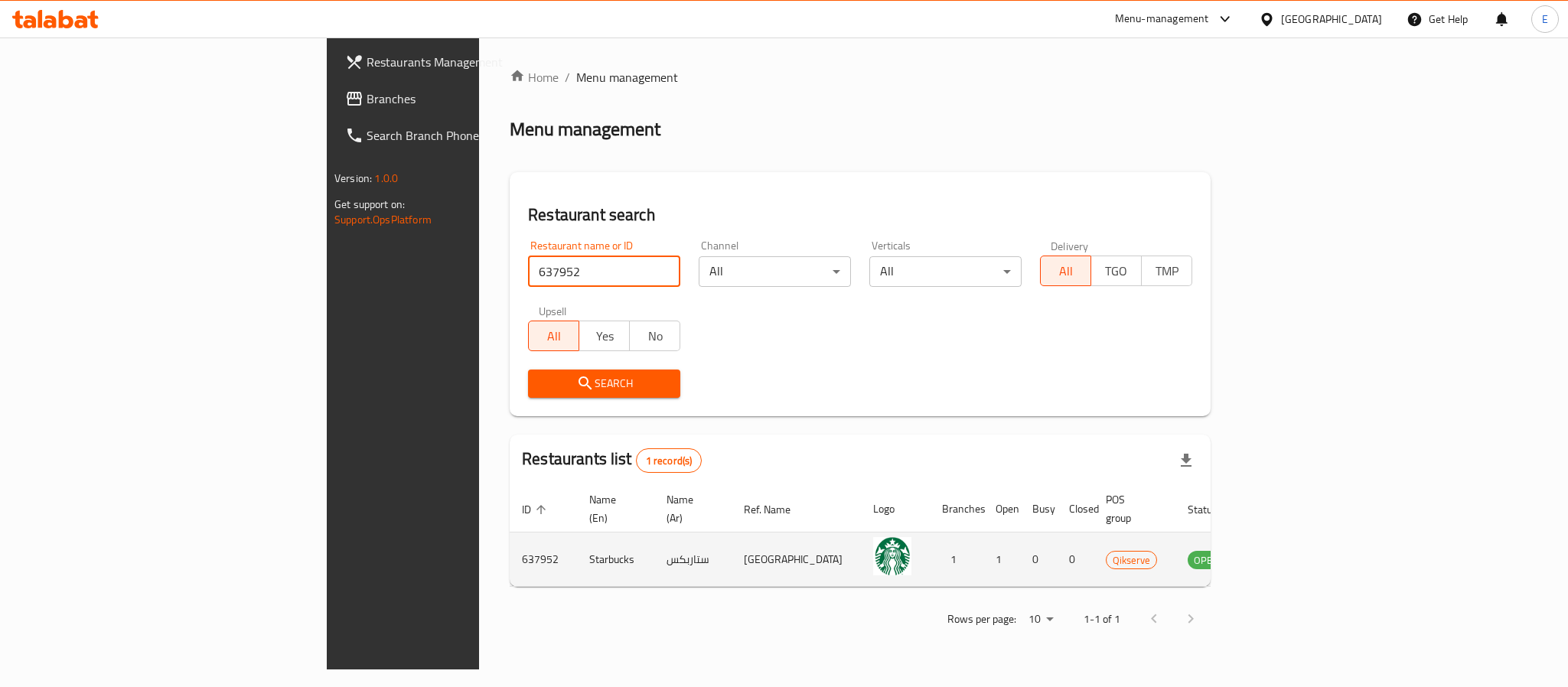
click at [1286, 554] on icon "enhanced table" at bounding box center [1277, 561] width 16 height 13
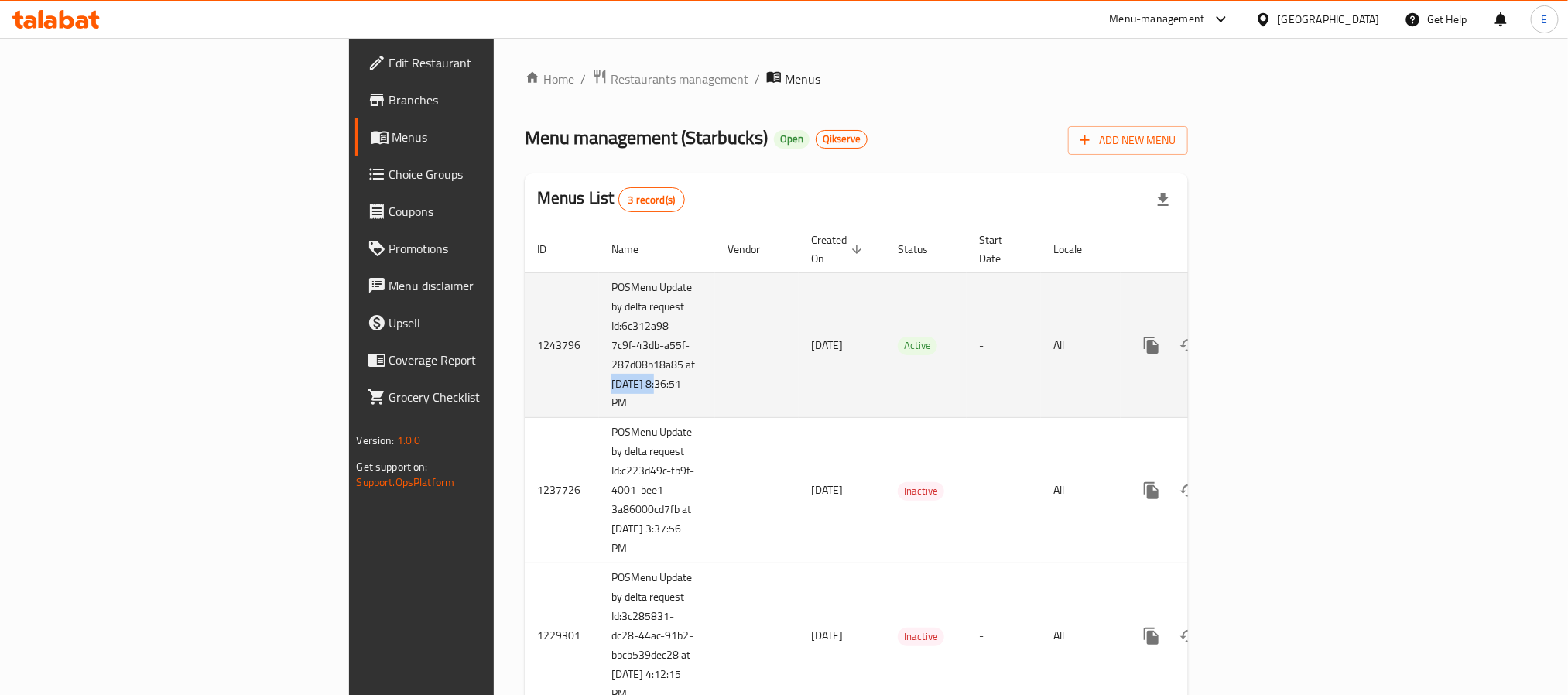
drag, startPoint x: 453, startPoint y: 367, endPoint x: 368, endPoint y: 369, distance: 85.0
click at [599, 369] on td "POSMenu Update by delta request Id:6c312a98-7c9f-43db-a55f-287d08b18a85 at [DAT…" at bounding box center [657, 345] width 117 height 145
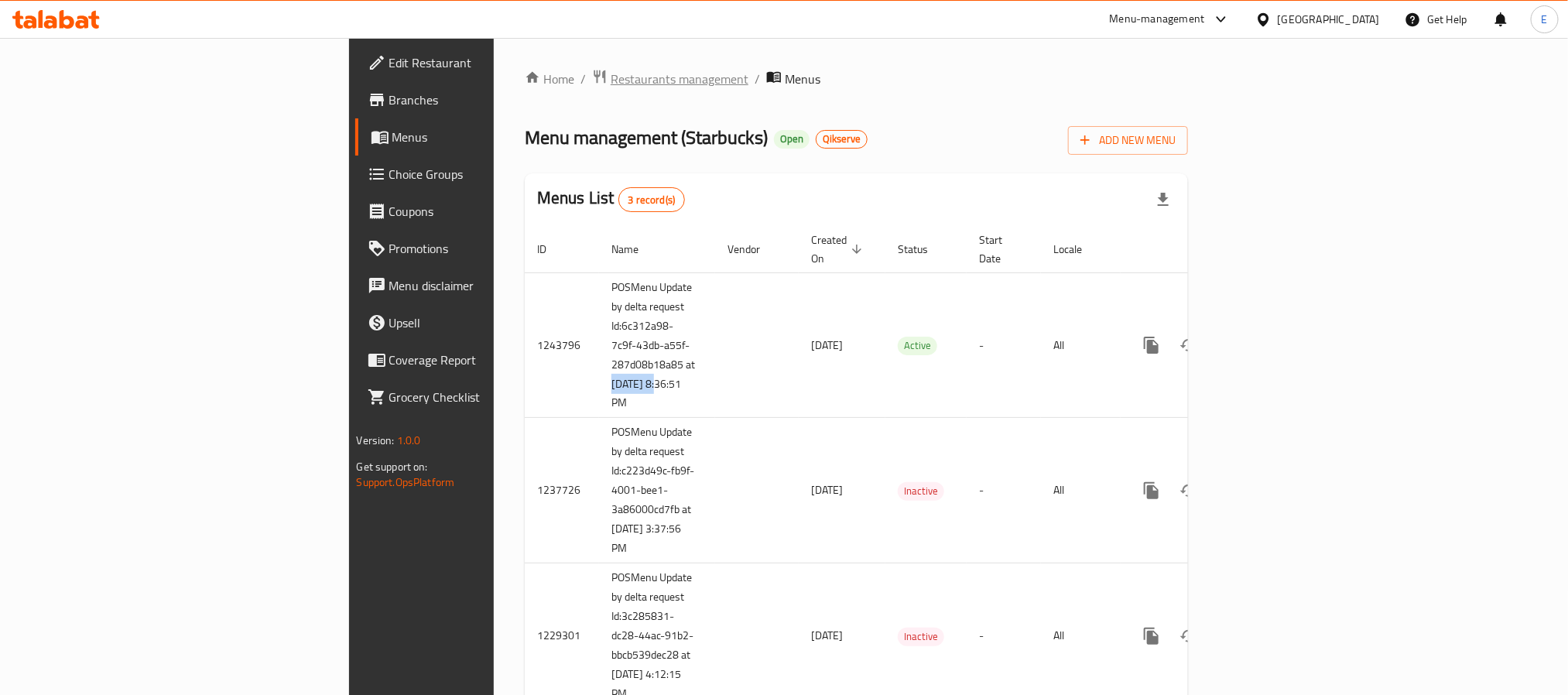
click at [611, 76] on span "Restaurants management" at bounding box center [679, 79] width 138 height 18
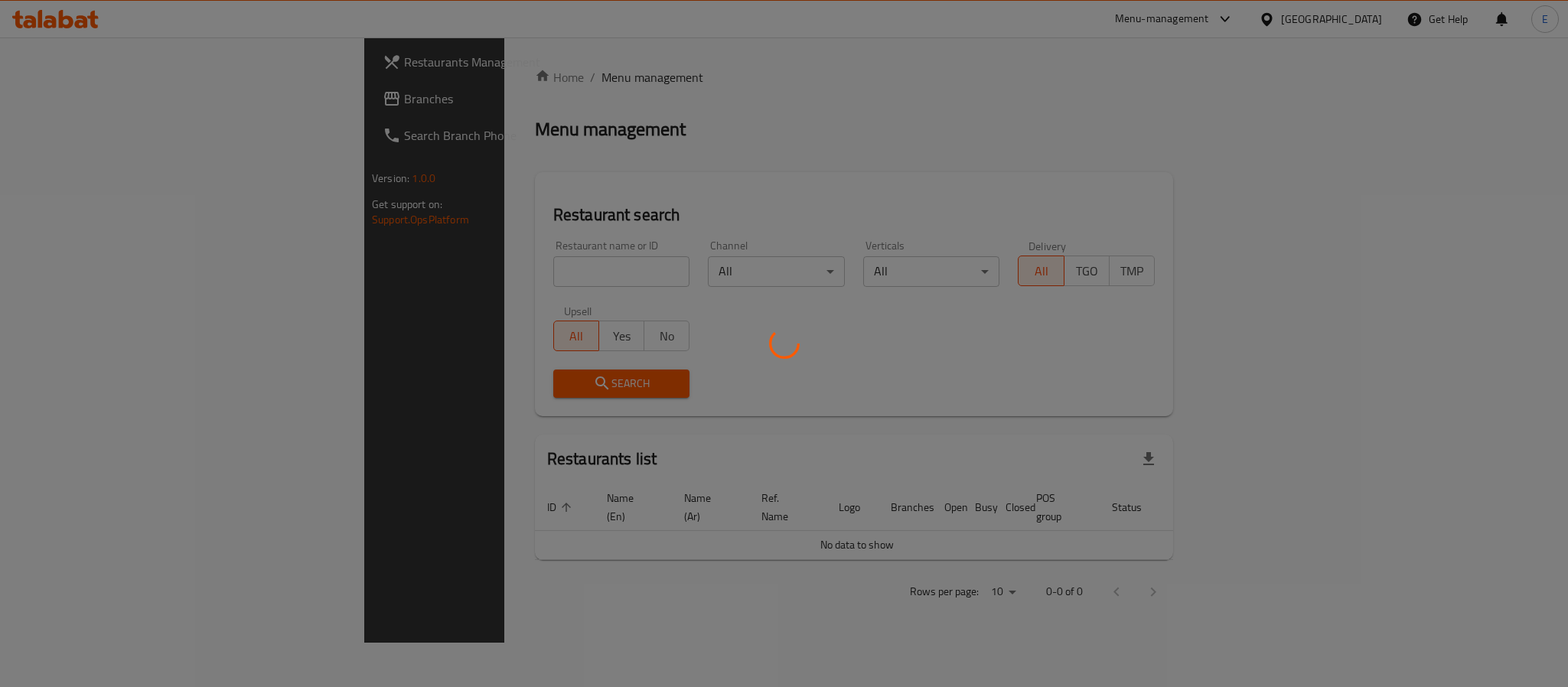
click at [368, 273] on div at bounding box center [784, 343] width 1568 height 687
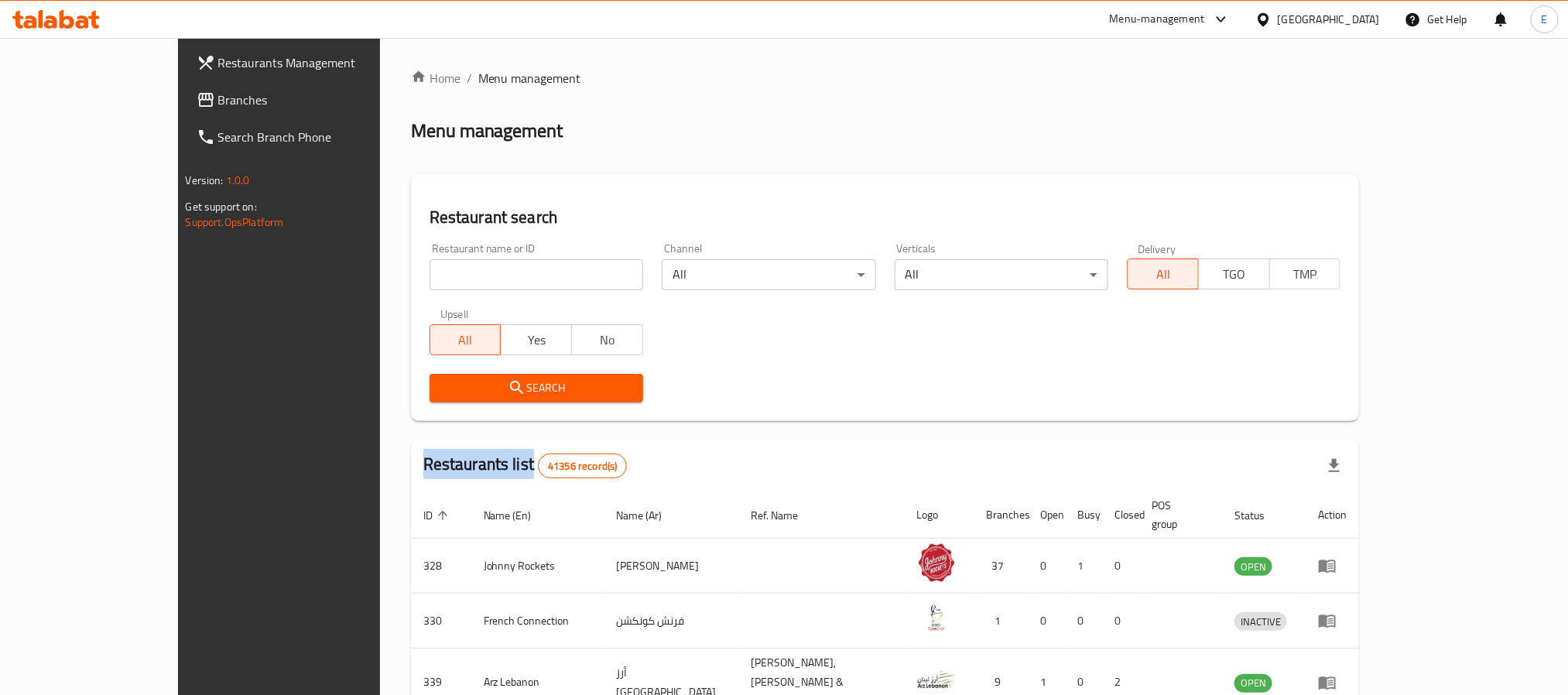
click at [429, 276] on input "search" at bounding box center [536, 274] width 214 height 31
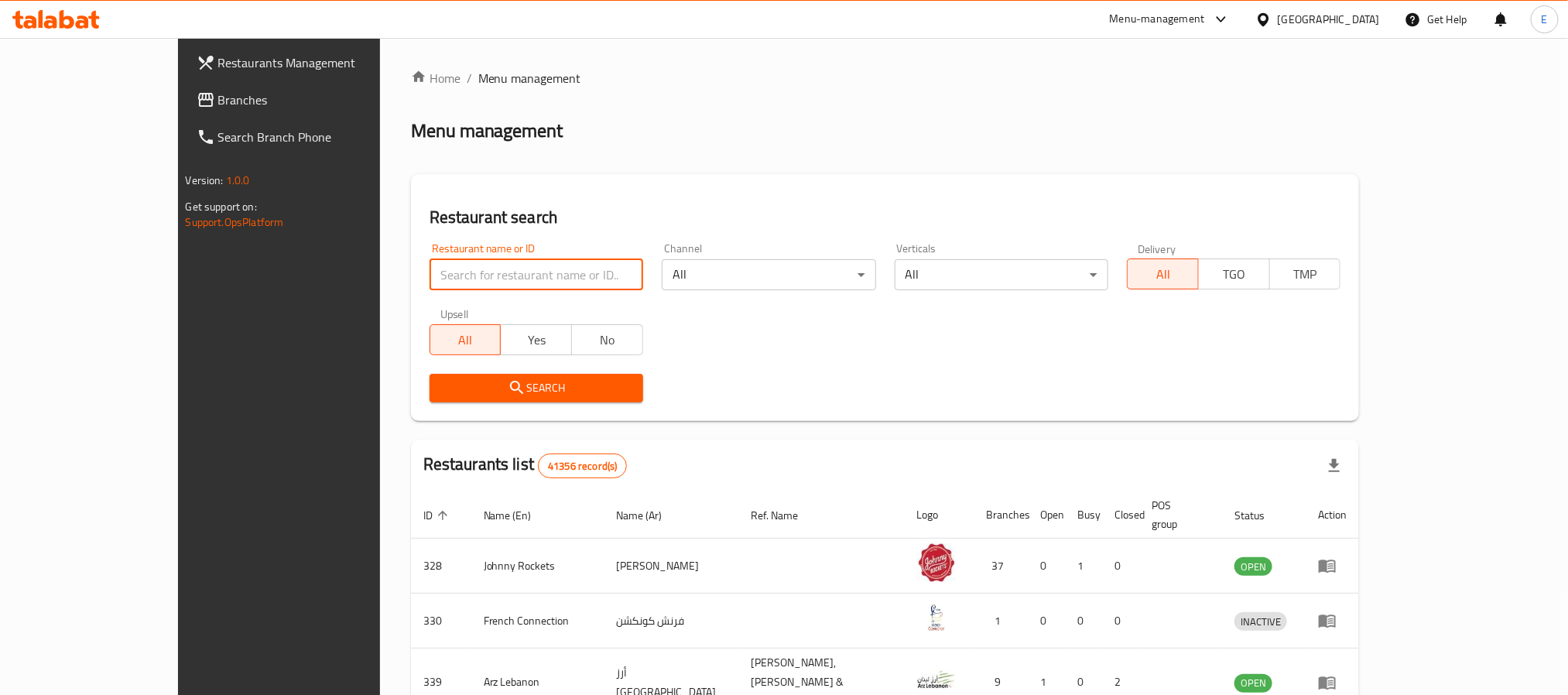
paste input "640813"
click button "Search" at bounding box center [536, 388] width 214 height 29
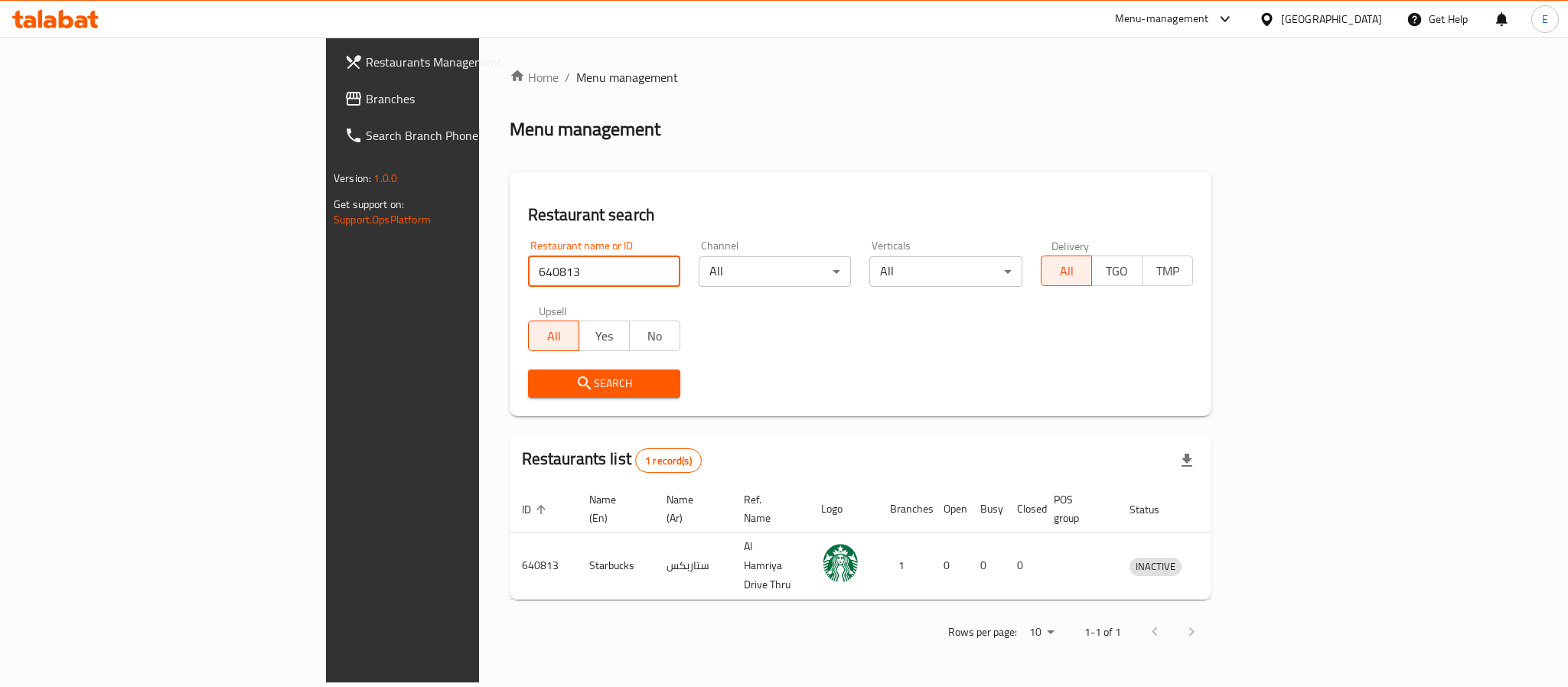
click at [528, 266] on input "640813" at bounding box center [605, 271] width 152 height 30
paste input "37924"
type input "637924"
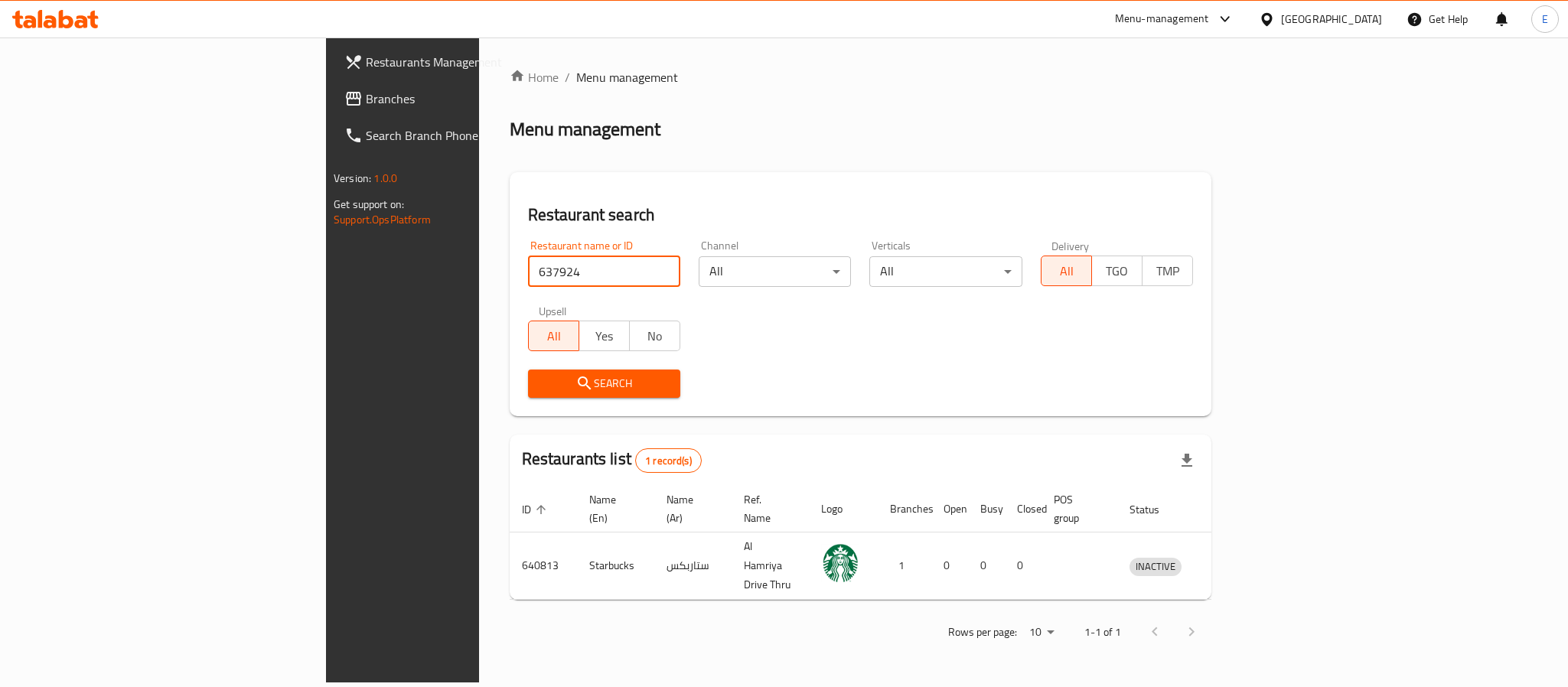
click button "Search" at bounding box center [605, 384] width 152 height 29
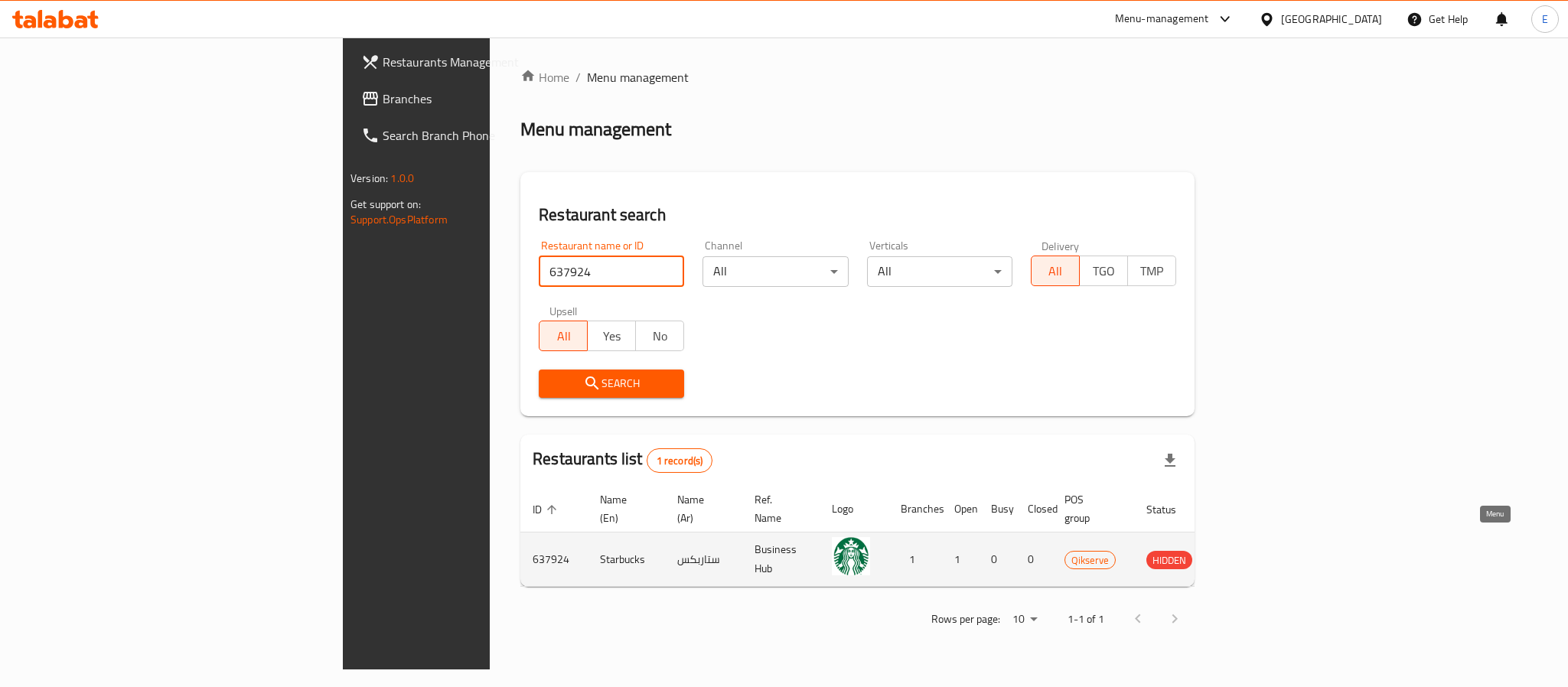
click at [1245, 550] on icon "enhanced table" at bounding box center [1235, 559] width 18 height 18
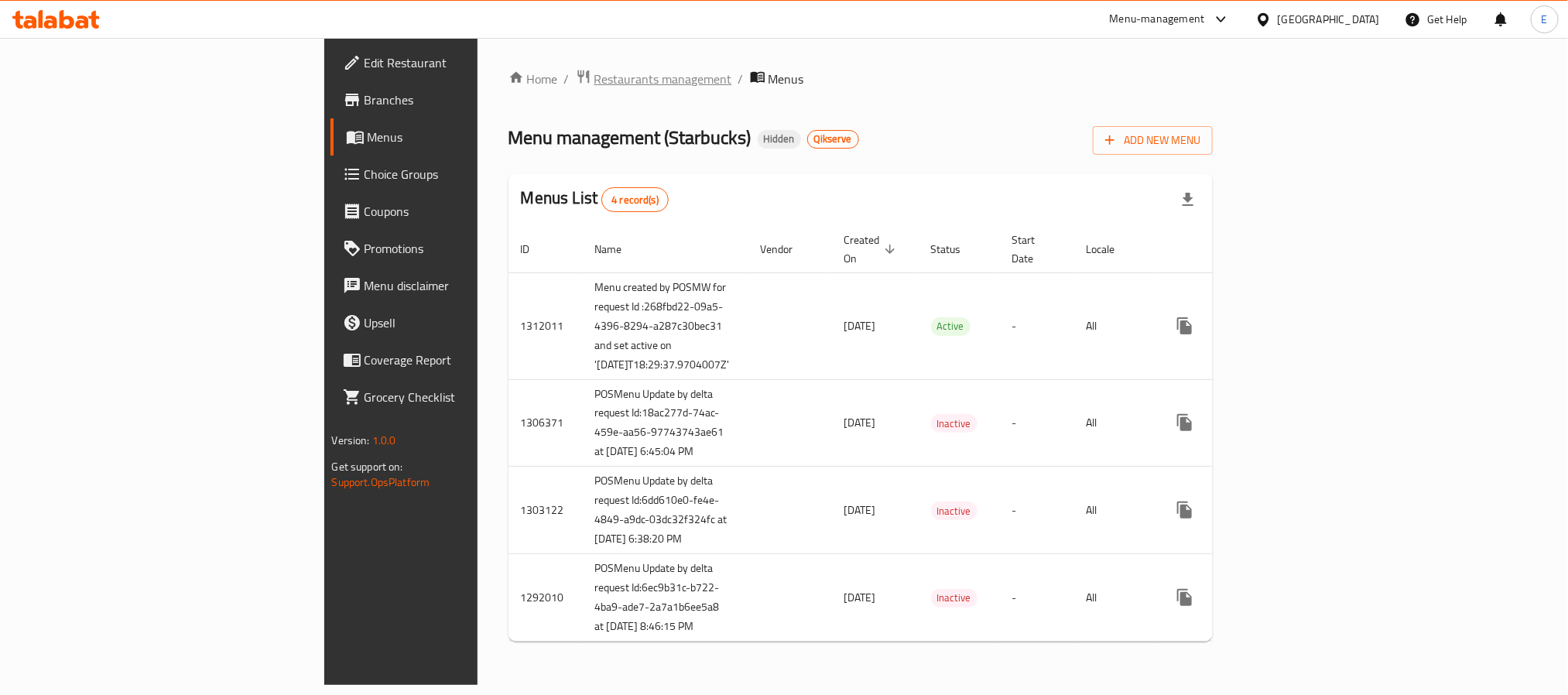
click at [594, 77] on span "Restaurants management" at bounding box center [662, 79] width 138 height 18
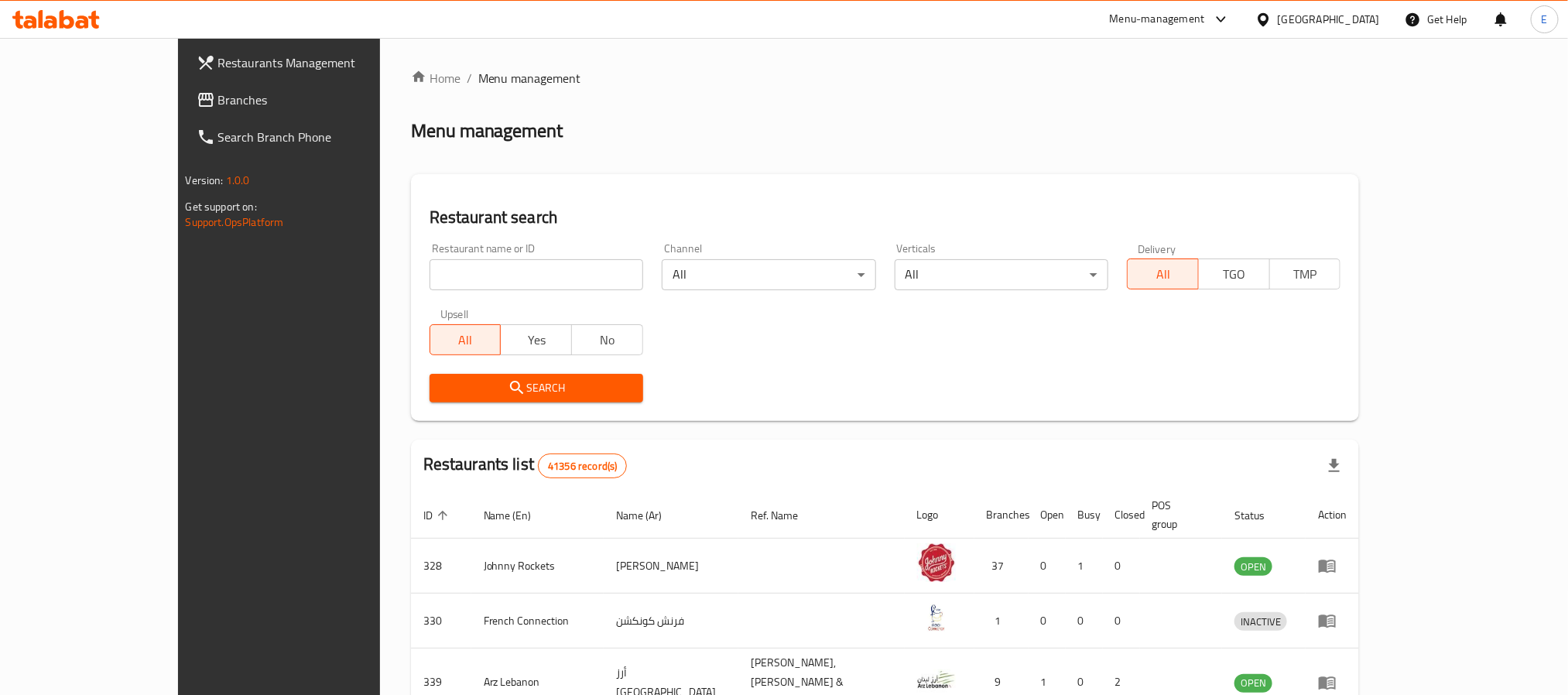
click at [429, 266] on input "search" at bounding box center [536, 274] width 214 height 31
paste input "637937"
type input "637937"
click button "Search" at bounding box center [536, 388] width 214 height 29
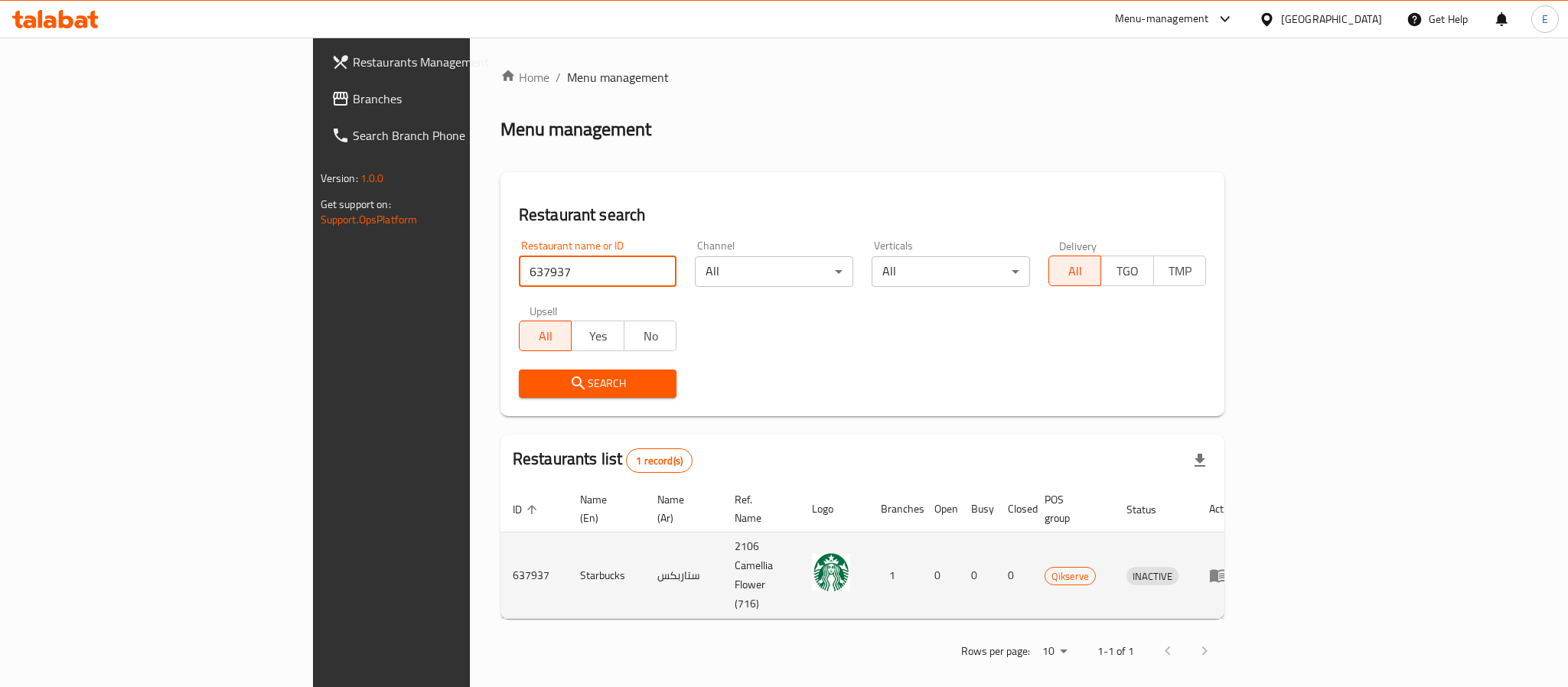
click at [1228, 567] on icon "enhanced table" at bounding box center [1218, 575] width 18 height 18
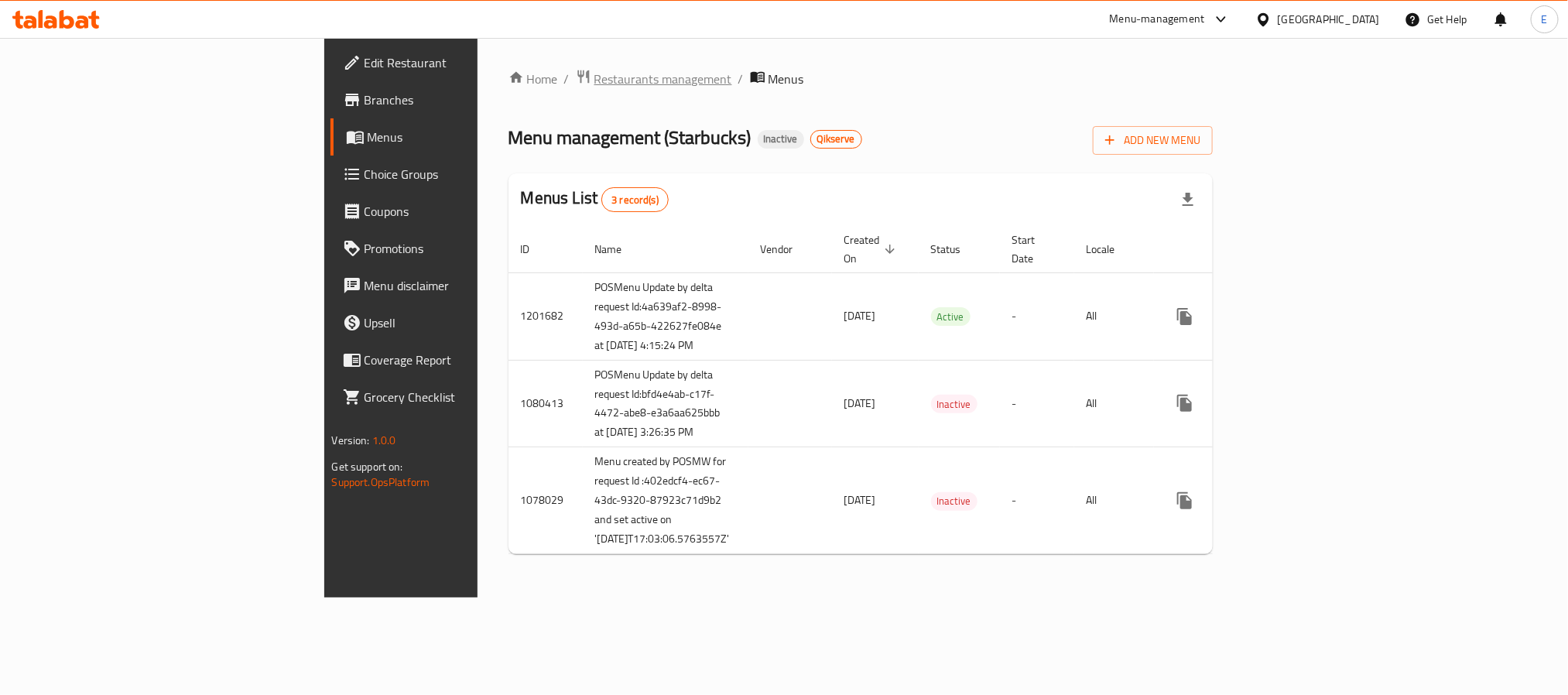
click at [594, 87] on span "Restaurants management" at bounding box center [662, 79] width 138 height 18
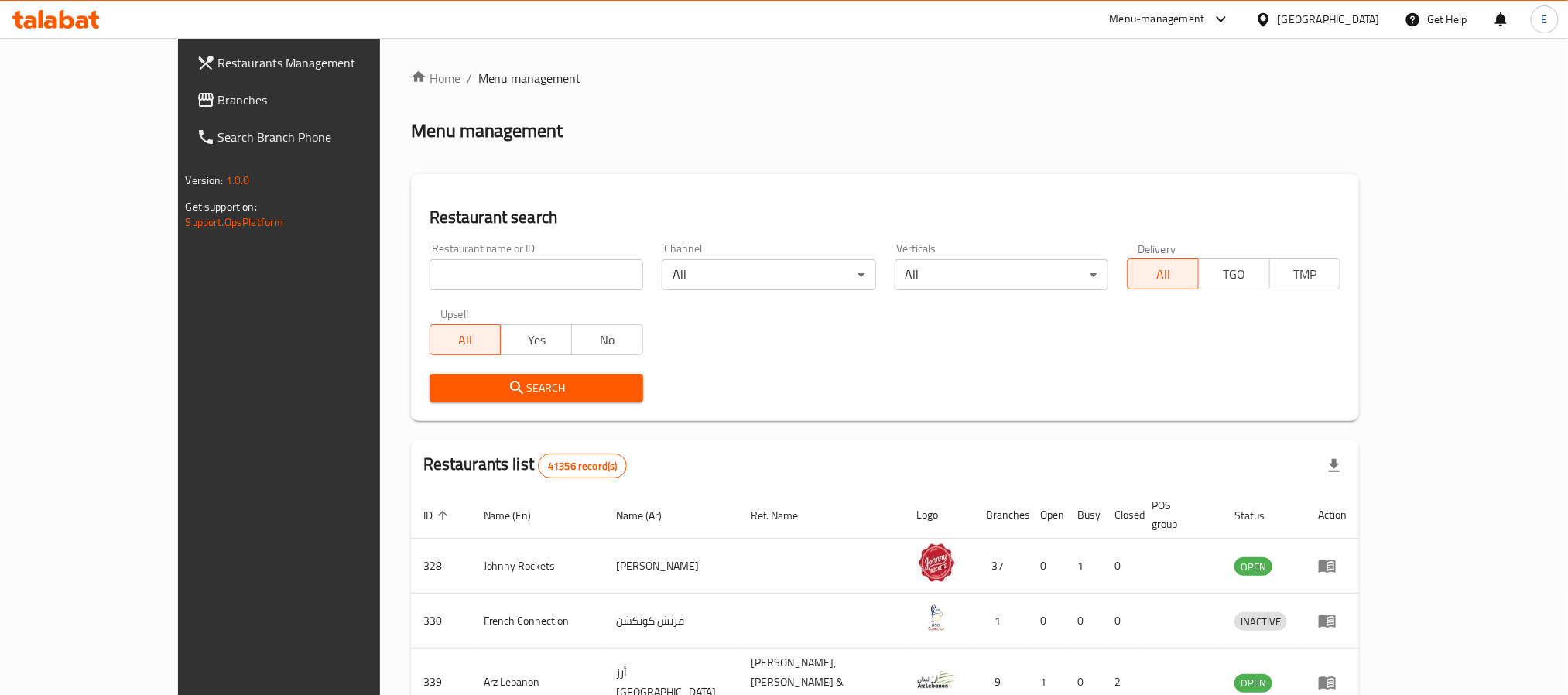
click at [429, 289] on input "search" at bounding box center [536, 274] width 214 height 31
paste input "638007"
type input "638007"
click button "Search" at bounding box center [536, 388] width 214 height 29
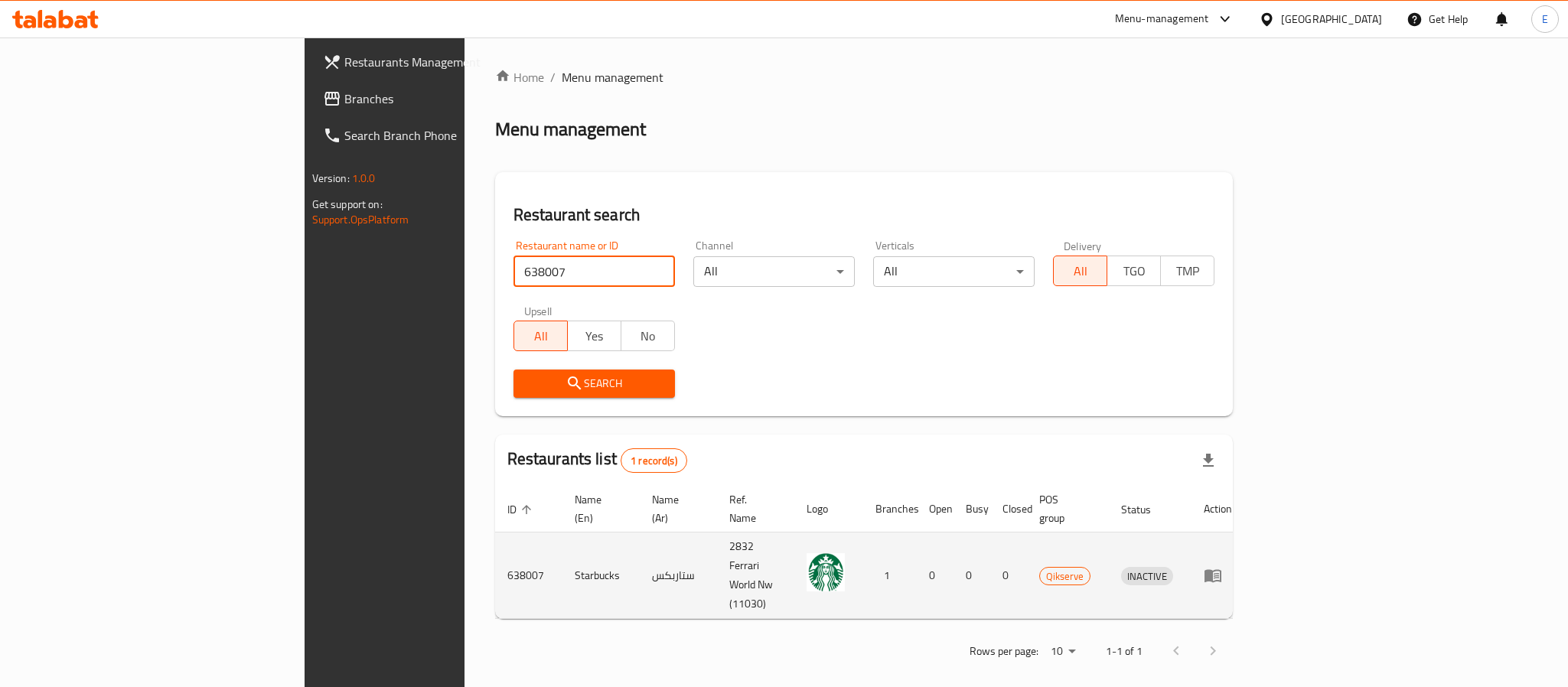
click at [1222, 567] on icon "enhanced table" at bounding box center [1213, 575] width 18 height 18
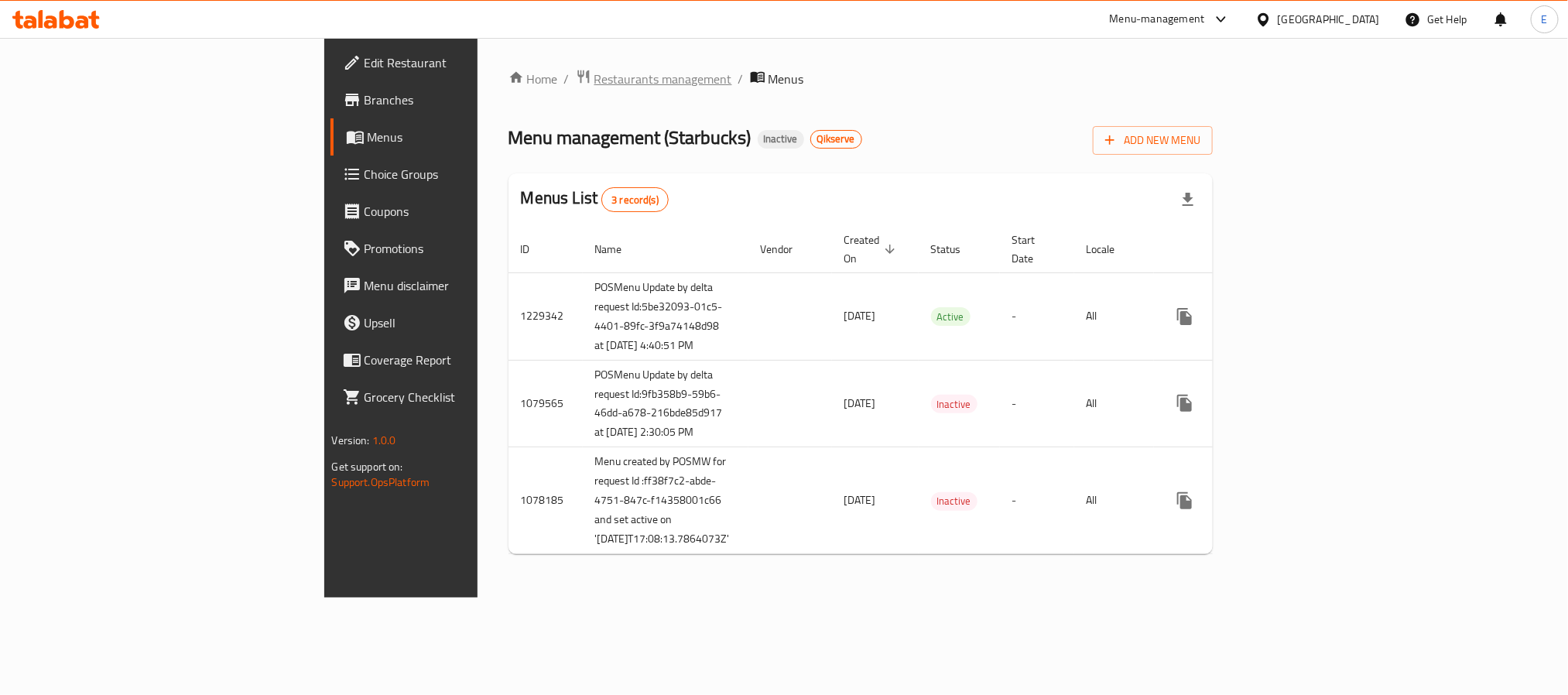
click at [594, 70] on span "Restaurants management" at bounding box center [662, 79] width 138 height 18
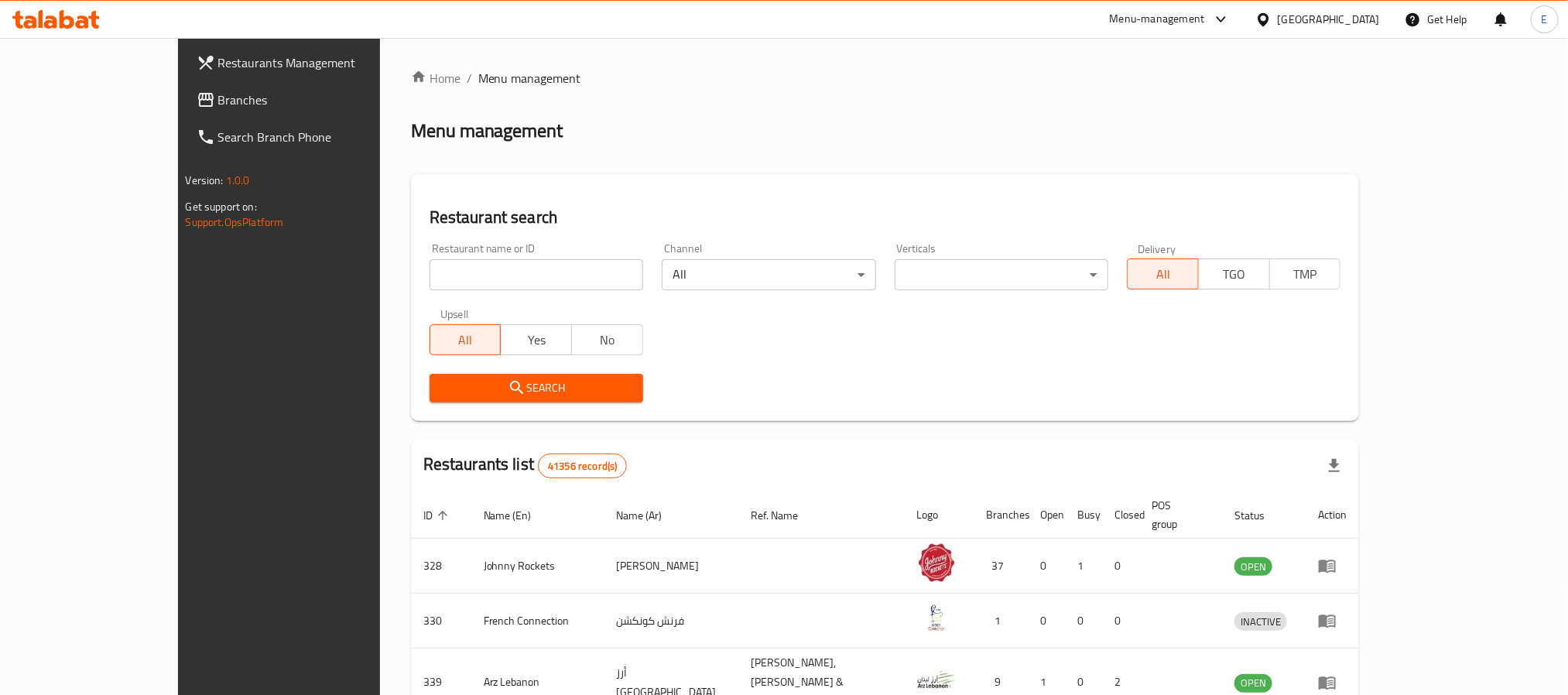
click at [429, 261] on input "search" at bounding box center [536, 274] width 214 height 31
paste input "643159"
type input "643159"
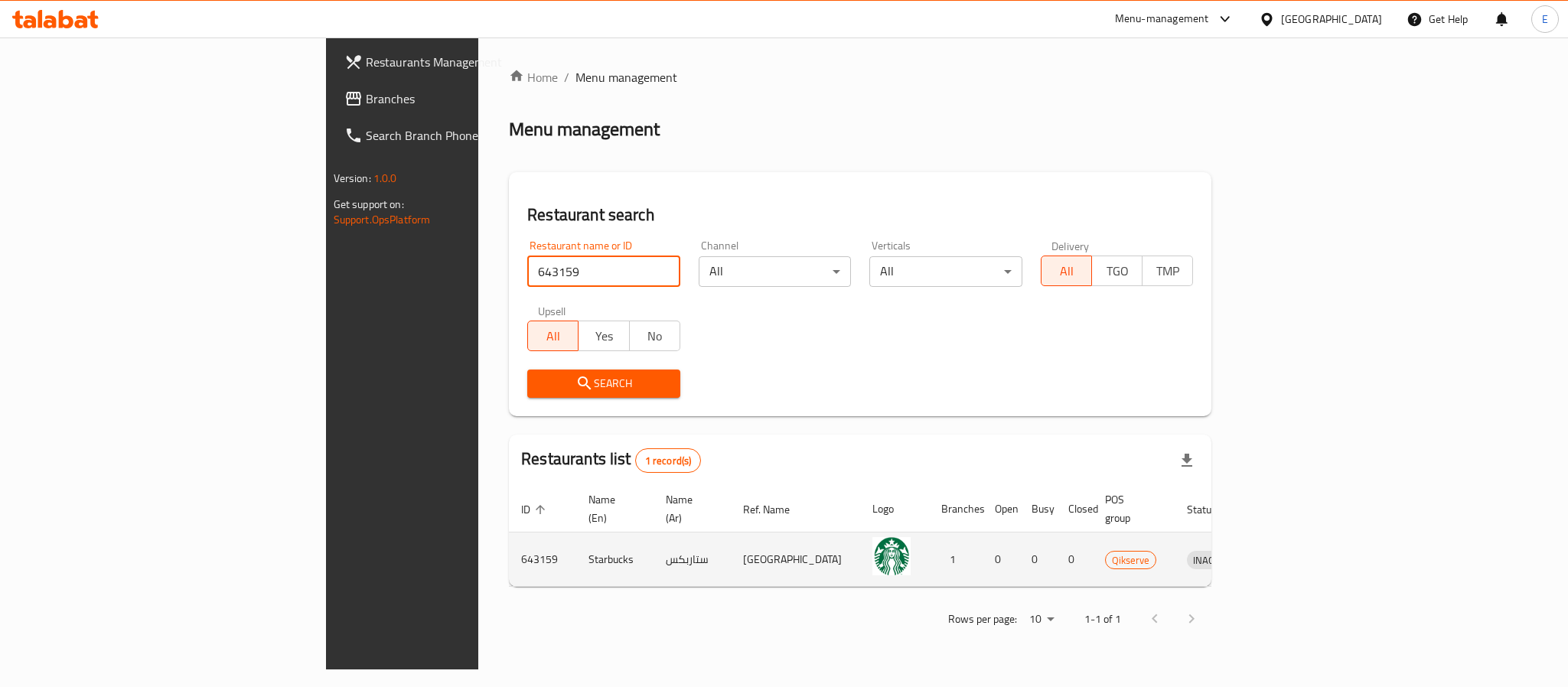
click at [1287, 554] on icon "enhanced table" at bounding box center [1279, 561] width 16 height 13
